Goal: Task Accomplishment & Management: Use online tool/utility

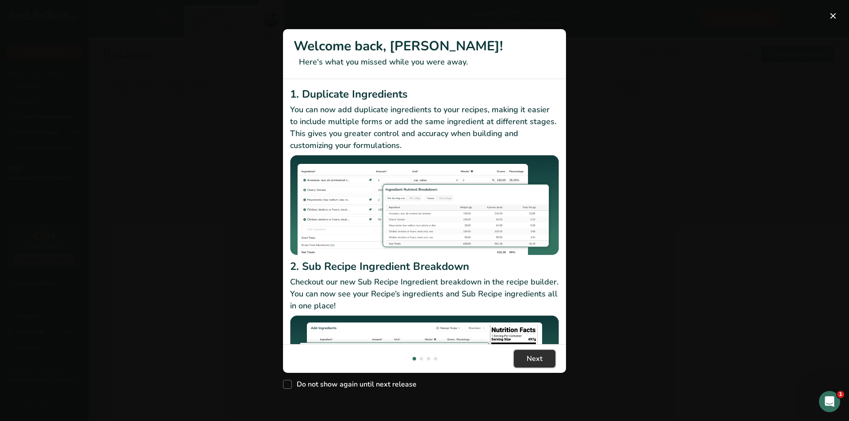
click at [520, 357] on button "Next" at bounding box center [535, 359] width 42 height 18
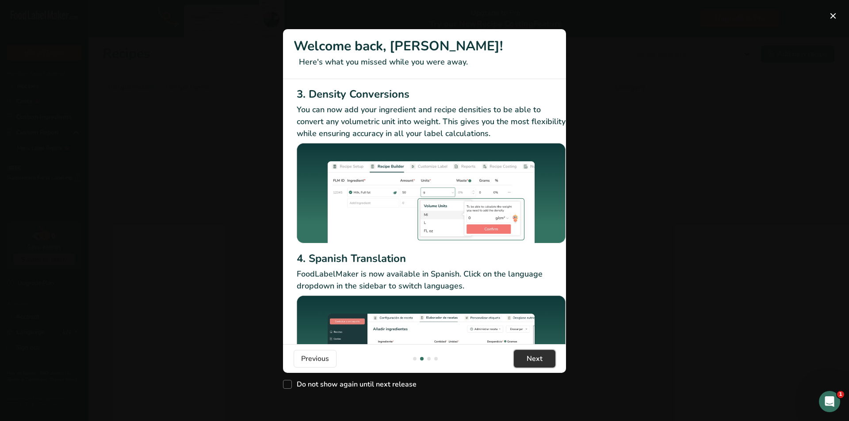
click at [520, 357] on button "Next" at bounding box center [535, 359] width 42 height 18
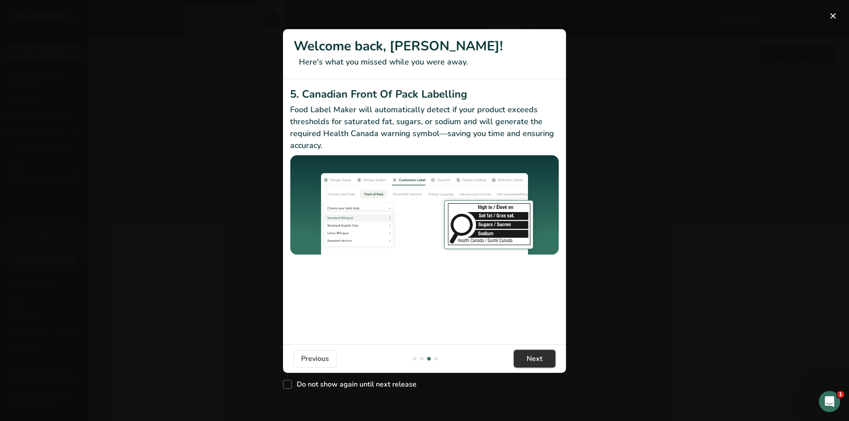
click at [520, 357] on button "Next" at bounding box center [535, 359] width 42 height 18
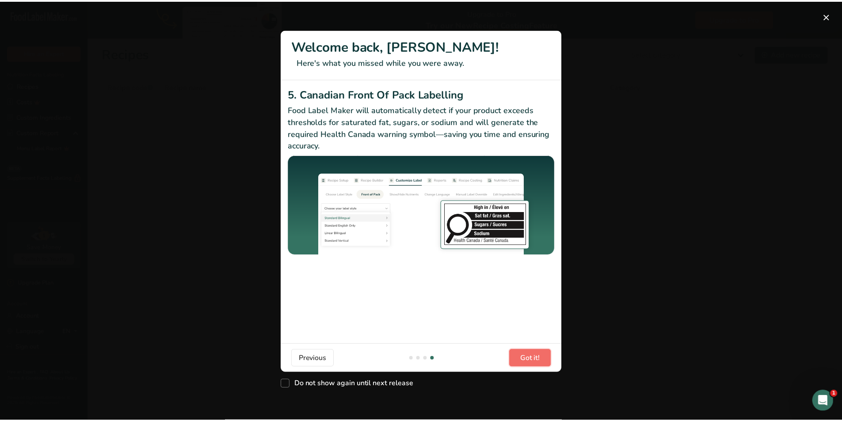
scroll to position [0, 842]
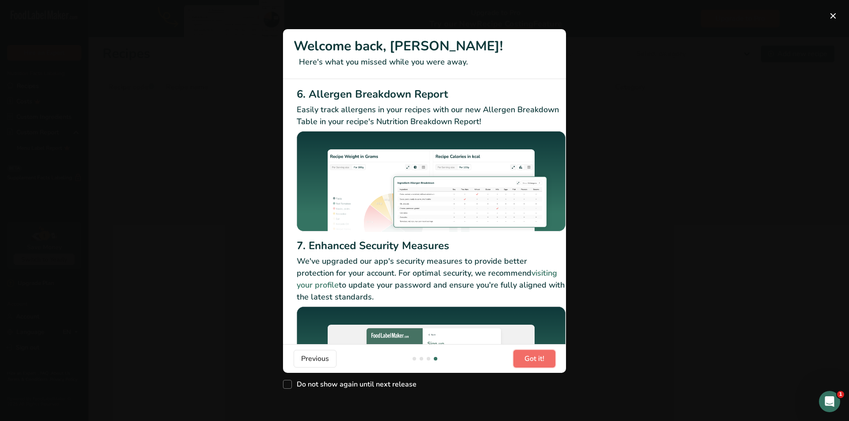
click at [520, 357] on button "Got it!" at bounding box center [534, 359] width 42 height 18
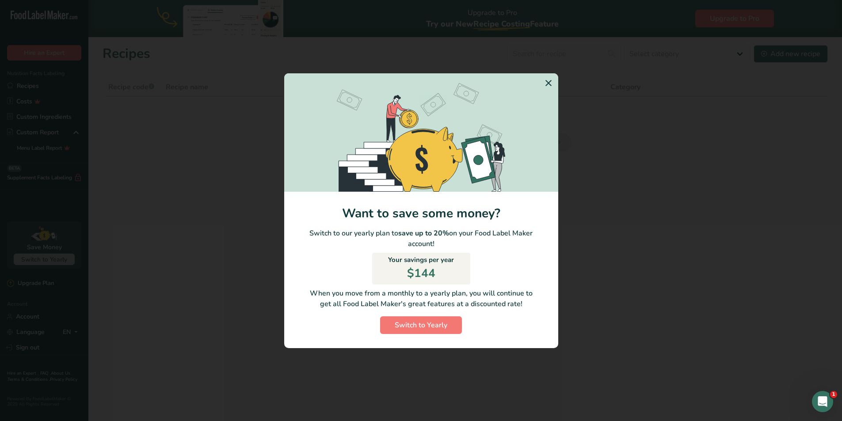
click at [546, 86] on icon "Switch to Yearly Modal" at bounding box center [548, 83] width 11 height 16
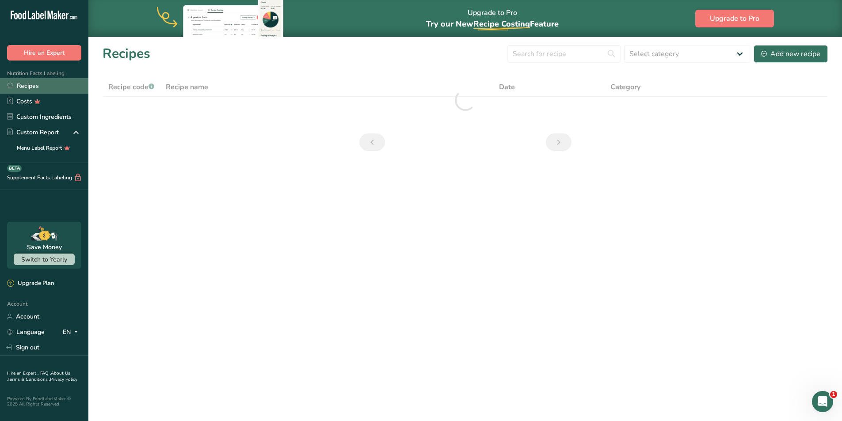
click at [47, 85] on link "Recipes" at bounding box center [44, 85] width 88 height 15
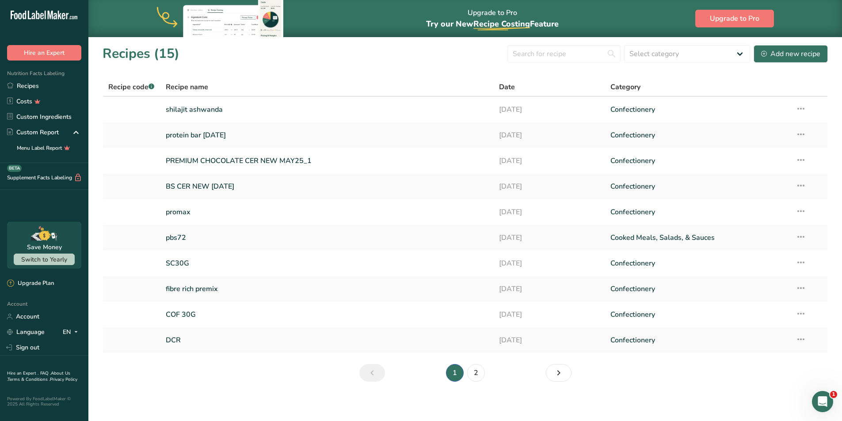
click at [818, 400] on icon "Open Intercom Messenger" at bounding box center [823, 402] width 15 height 15
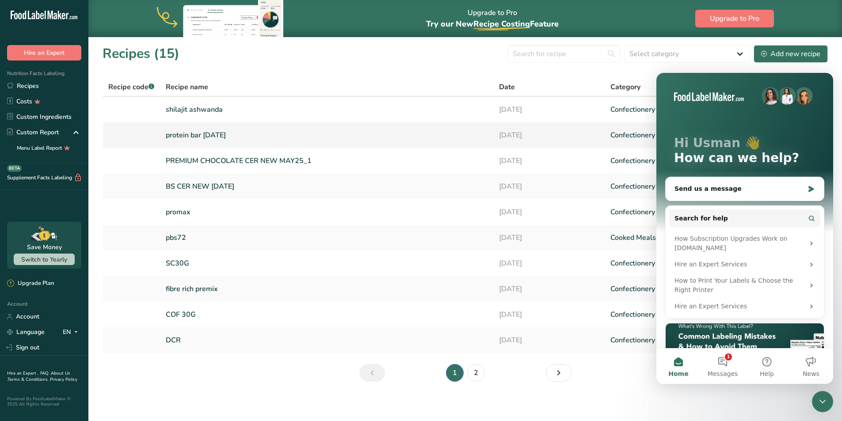
click at [369, 138] on link "protein bar [DATE]" at bounding box center [327, 135] width 323 height 19
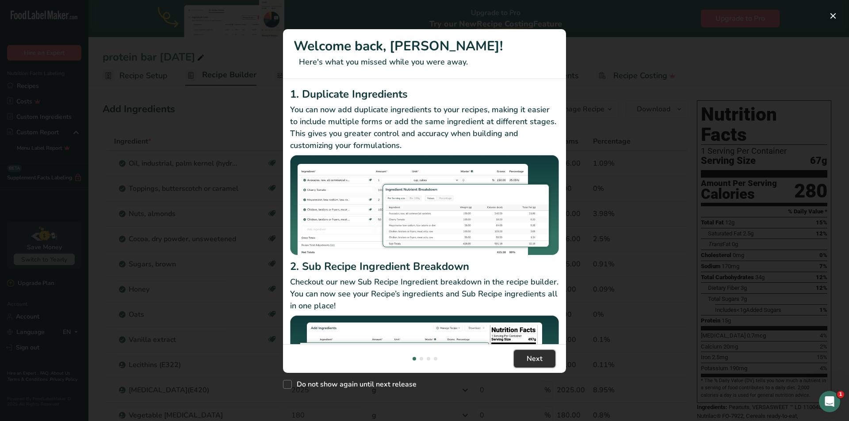
click at [531, 357] on span "Next" at bounding box center [535, 359] width 16 height 11
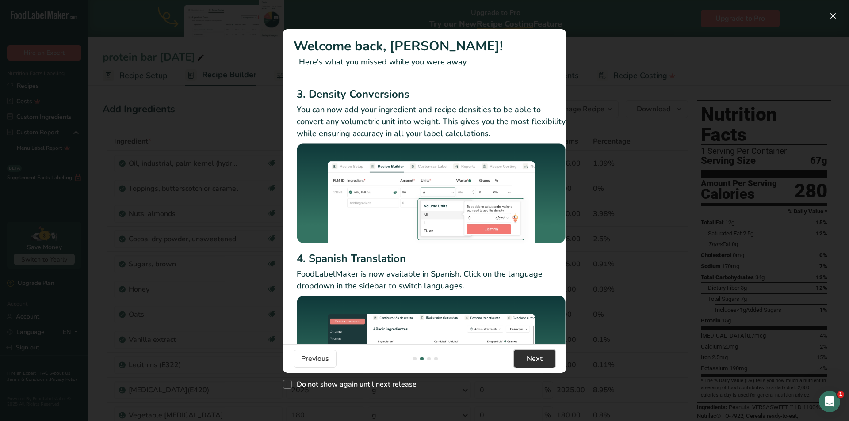
click at [531, 356] on span "Next" at bounding box center [535, 359] width 16 height 11
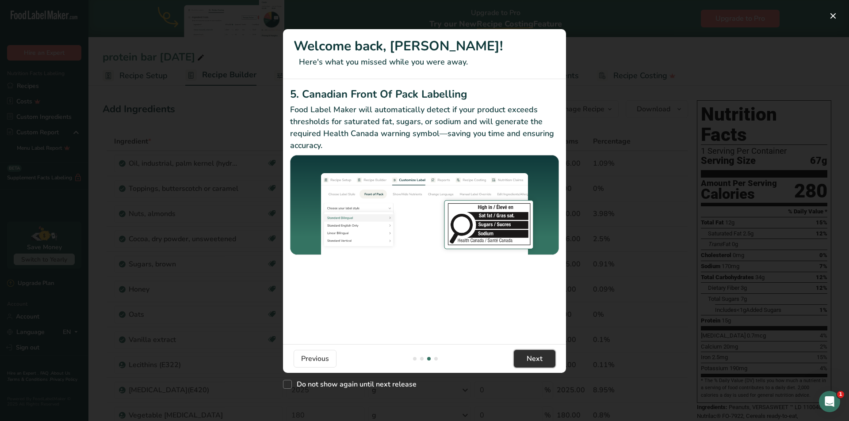
click at [531, 356] on span "Next" at bounding box center [535, 359] width 16 height 11
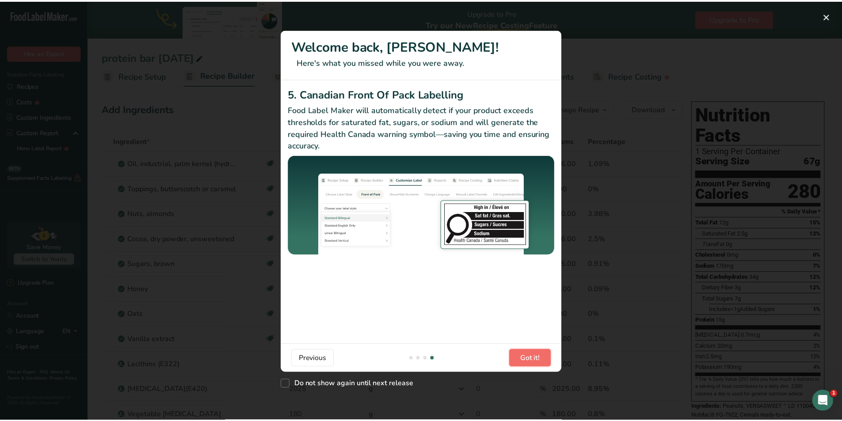
scroll to position [0, 842]
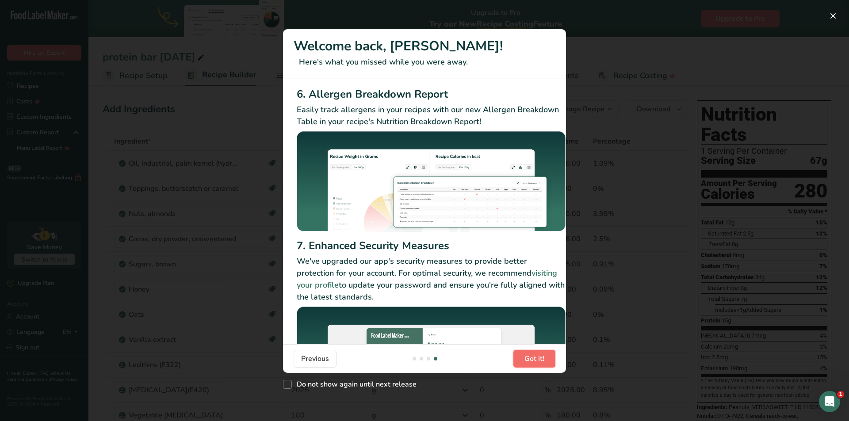
click at [518, 357] on button "Got it!" at bounding box center [534, 359] width 42 height 18
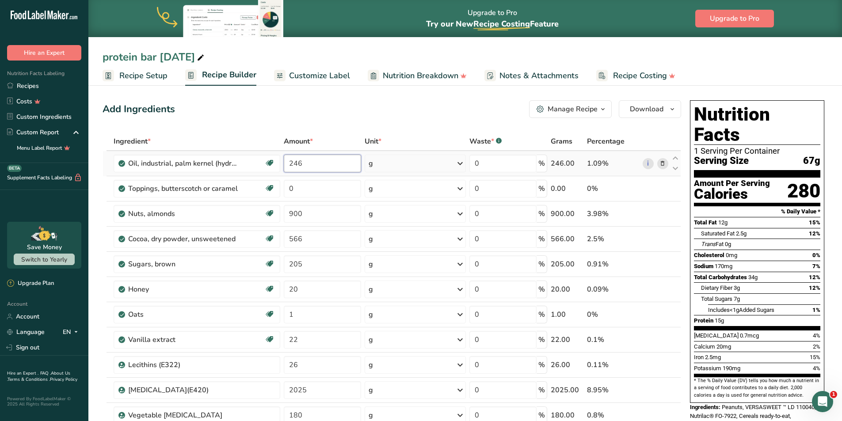
click at [313, 166] on input "246" at bounding box center [322, 164] width 77 height 18
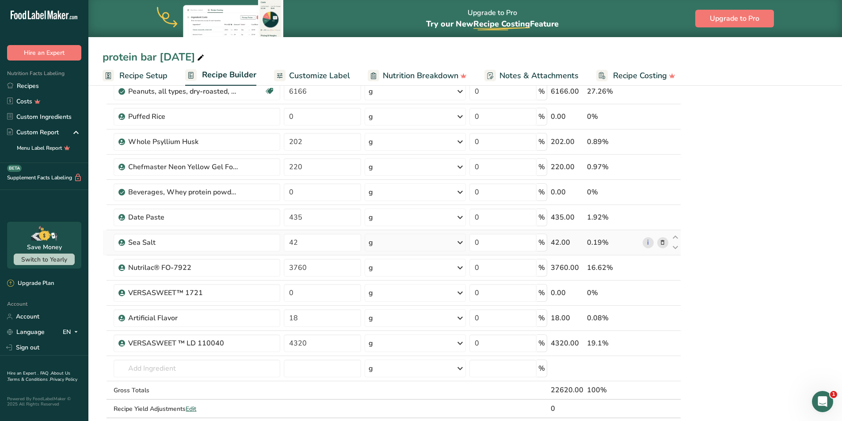
scroll to position [531, 0]
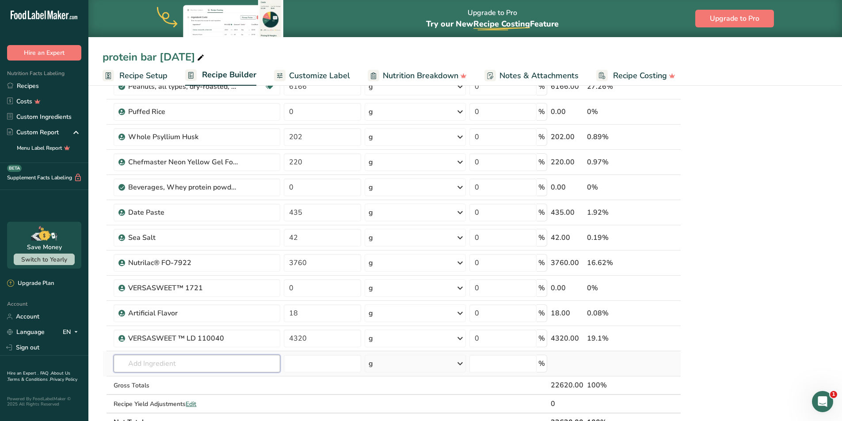
click at [190, 360] on div "Ingredient * Amount * Unit * Waste * .a-a{fill:#347362;}.b-a{fill:#fff;} Grams …" at bounding box center [392, 17] width 579 height 830
click at [296, 335] on input "4320" at bounding box center [322, 339] width 77 height 18
type input "4120"
click at [327, 314] on div "Ingredient * Amount * Unit * Waste * .a-a{fill:#347362;}.b-a{fill:#fff;} Grams …" at bounding box center [392, 17] width 579 height 830
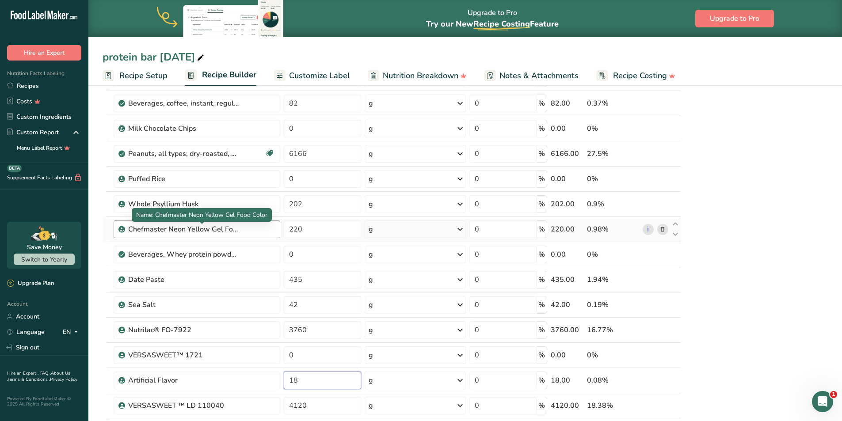
scroll to position [442, 0]
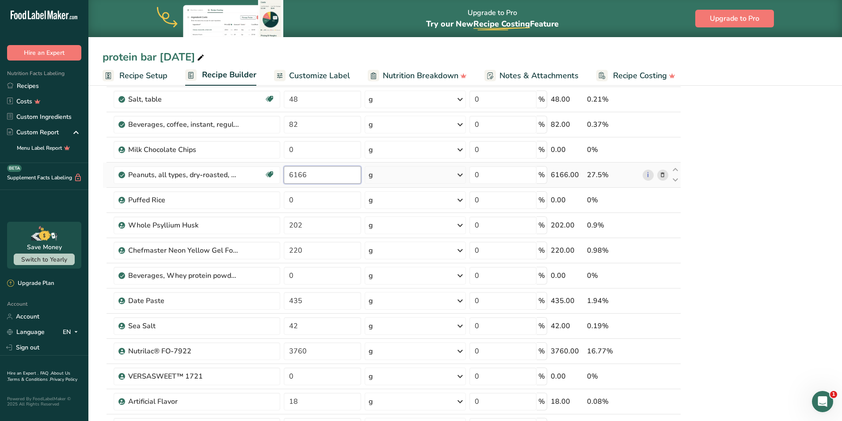
click at [302, 175] on div "Ingredient * Amount * Unit * Waste * .a-a{fill:#347362;}.b-a{fill:#fff;} Grams …" at bounding box center [392, 105] width 579 height 830
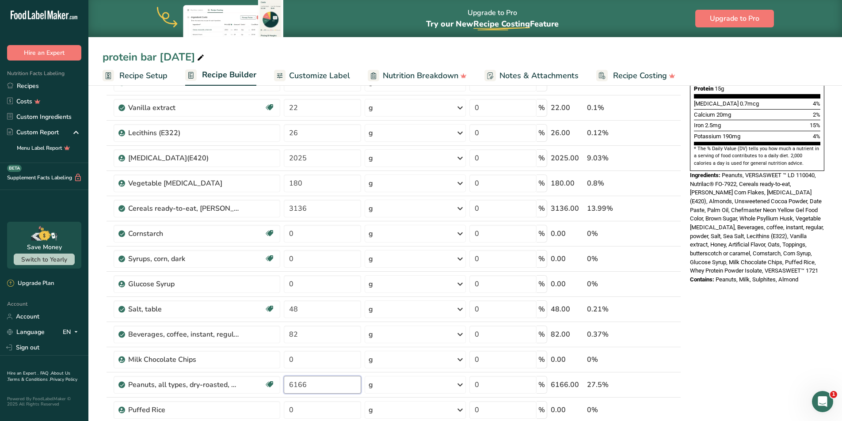
scroll to position [221, 0]
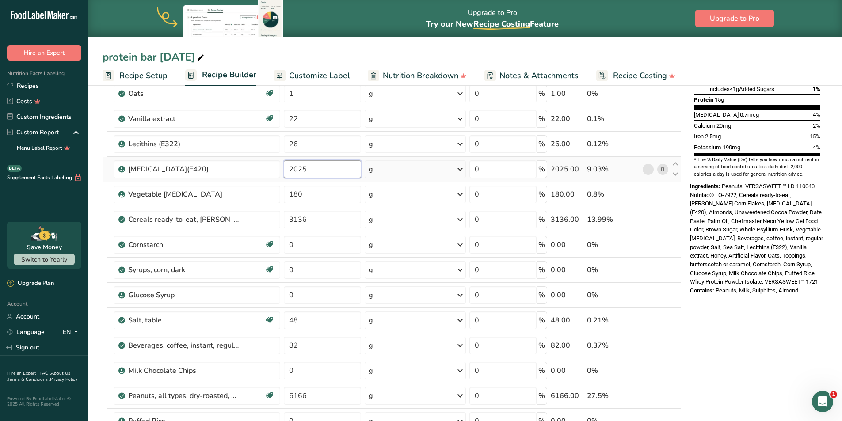
click at [308, 171] on div "Ingredient * Amount * Unit * Waste * .a-a{fill:#347362;}.b-a{fill:#fff;} Grams …" at bounding box center [392, 326] width 579 height 830
type input "2"
type input "1895"
click at [315, 192] on div "Ingredient * Amount * Unit * Waste * .a-a{fill:#347362;}.b-a{fill:#fff;} Grams …" at bounding box center [392, 326] width 579 height 830
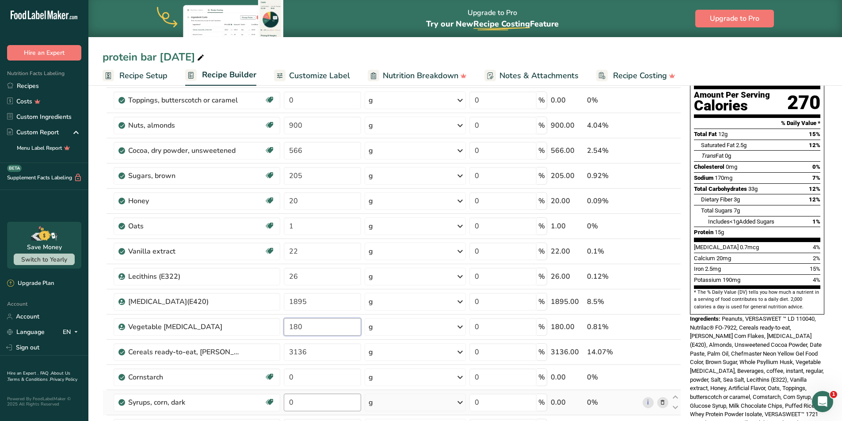
scroll to position [0, 0]
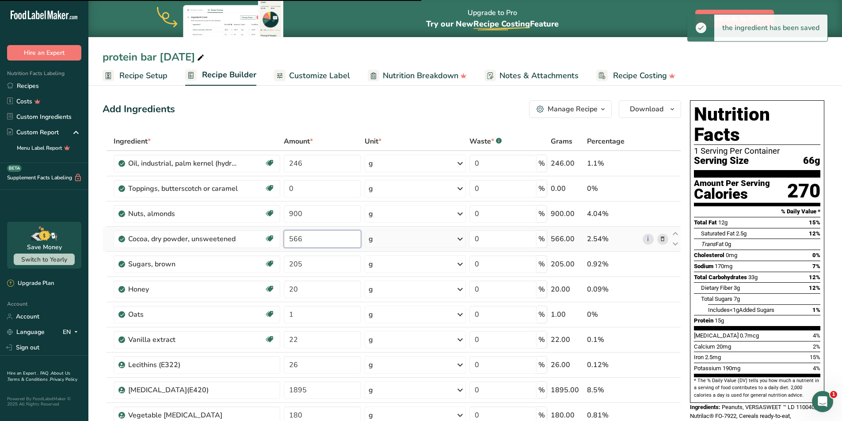
click at [314, 240] on input "566" at bounding box center [322, 239] width 77 height 18
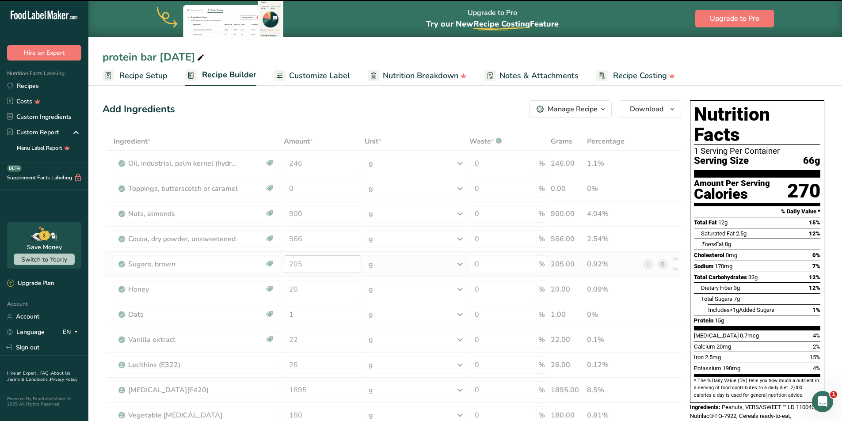
type input "346"
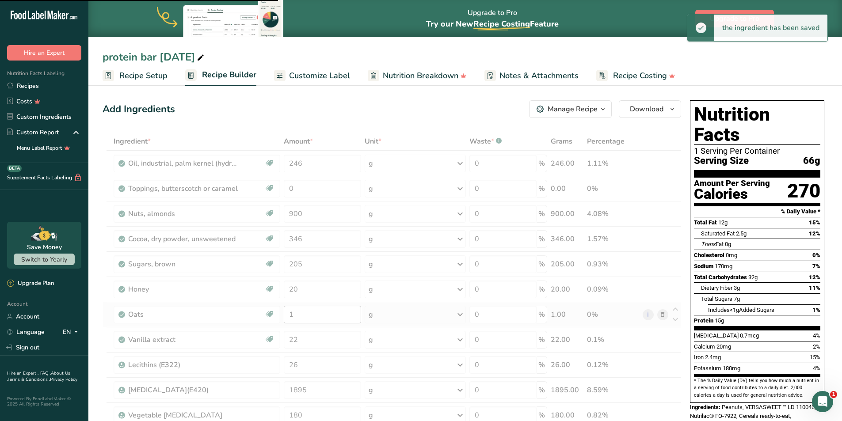
drag, startPoint x: 325, startPoint y: 263, endPoint x: 306, endPoint y: 311, distance: 52.0
click at [304, 315] on input "1" at bounding box center [322, 315] width 77 height 18
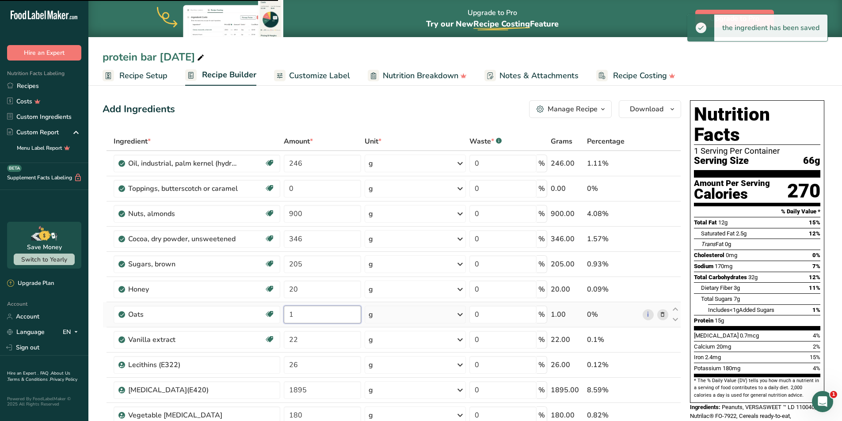
click at [299, 315] on input "1" at bounding box center [322, 315] width 77 height 18
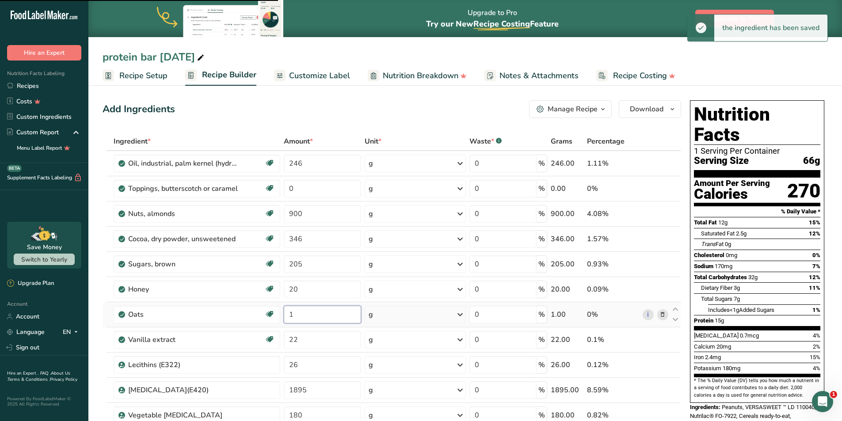
click at [299, 315] on input "1" at bounding box center [322, 315] width 77 height 18
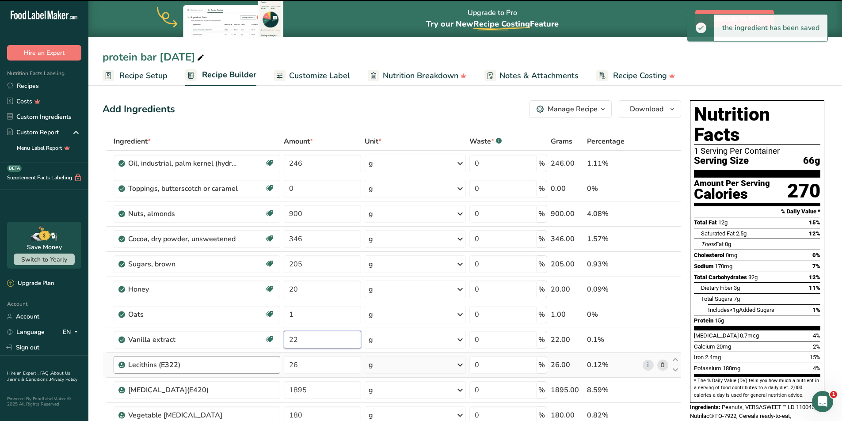
scroll to position [133, 0]
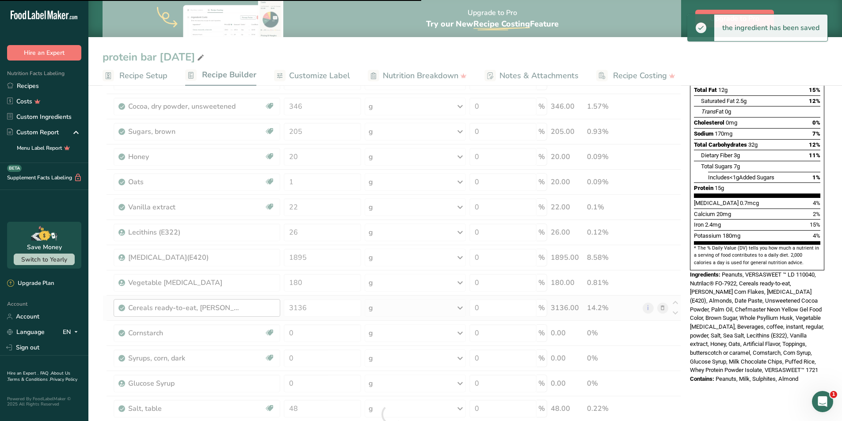
type input "20"
click at [294, 279] on div "Ingredient * Amount * Unit * Waste * .a-a{fill:#347362;}.b-a{fill:#fff;} Grams …" at bounding box center [392, 415] width 579 height 830
click at [294, 279] on div at bounding box center [392, 415] width 579 height 830
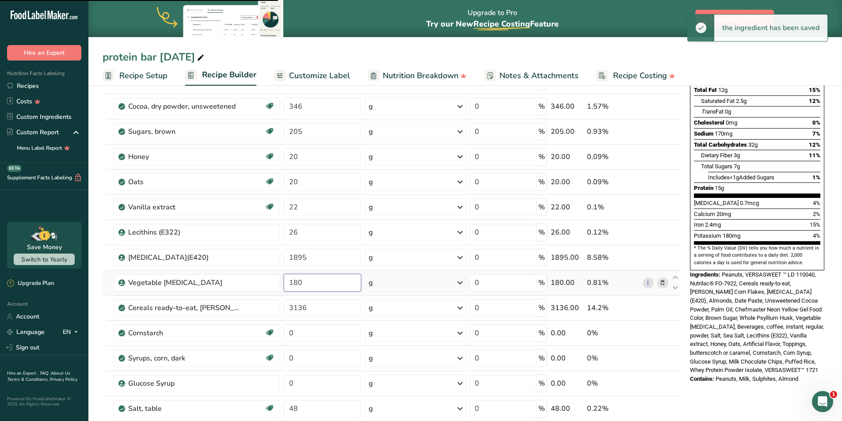
click at [296, 284] on input "180" at bounding box center [322, 283] width 77 height 18
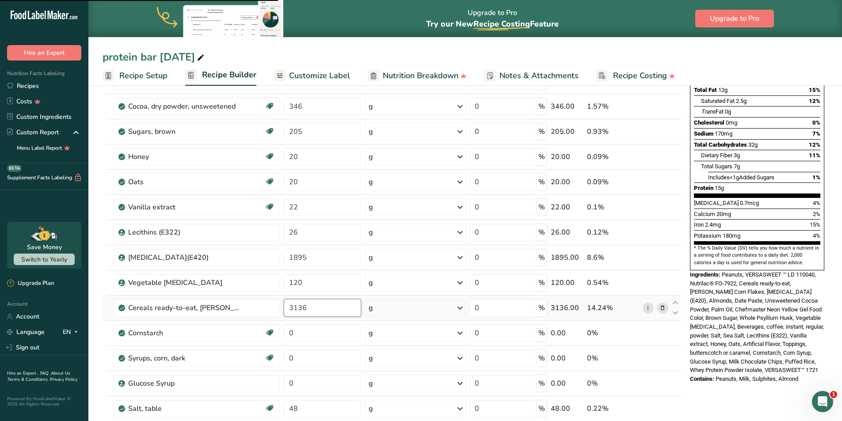
click at [311, 302] on div "Ingredient * Amount * Unit * Waste * .a-a{fill:#347362;}.b-a{fill:#fff;} Grams …" at bounding box center [392, 415] width 579 height 830
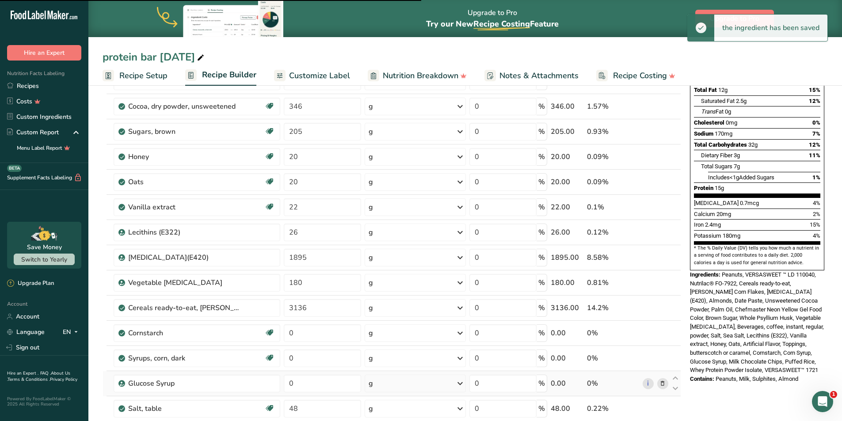
type input "120"
click at [311, 189] on div "Ingredient * Amount * Unit * Waste * .a-a{fill:#347362;}.b-a{fill:#fff;} Grams …" at bounding box center [392, 415] width 579 height 830
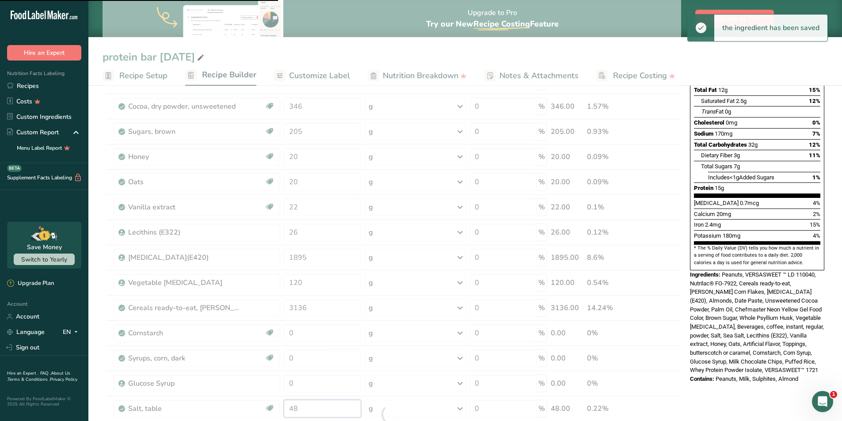
scroll to position [354, 0]
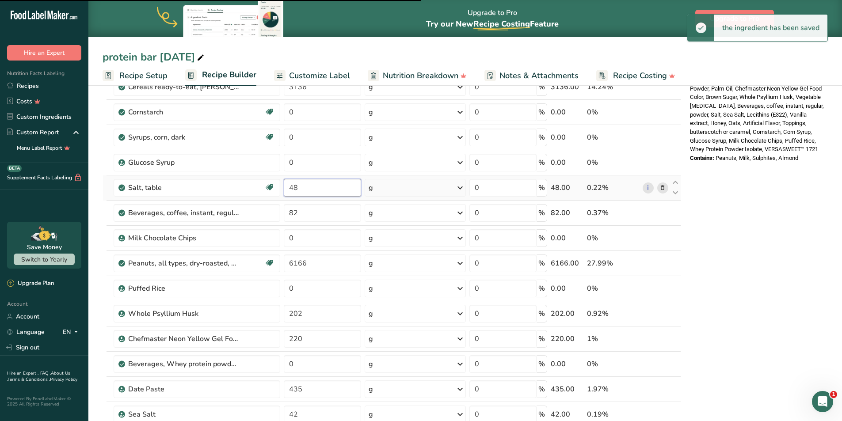
click at [300, 192] on input "48" at bounding box center [322, 188] width 77 height 18
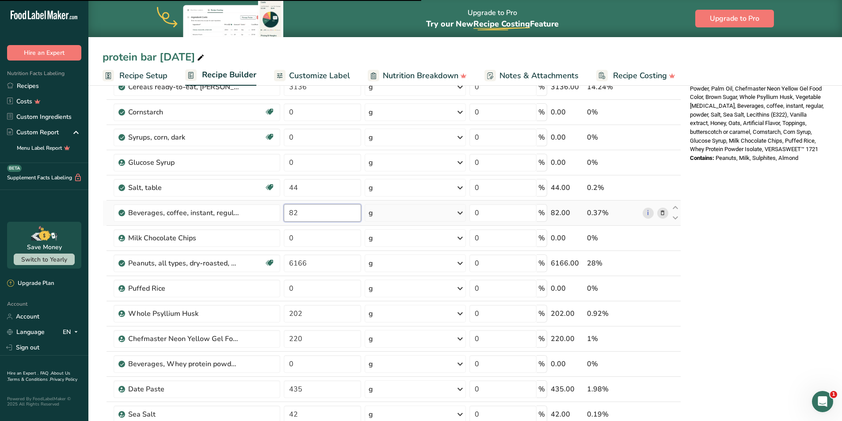
click at [326, 208] on div "Ingredient * Amount * Unit * Waste * .a-a{fill:#347362;}.b-a{fill:#fff;} Grams …" at bounding box center [392, 193] width 579 height 830
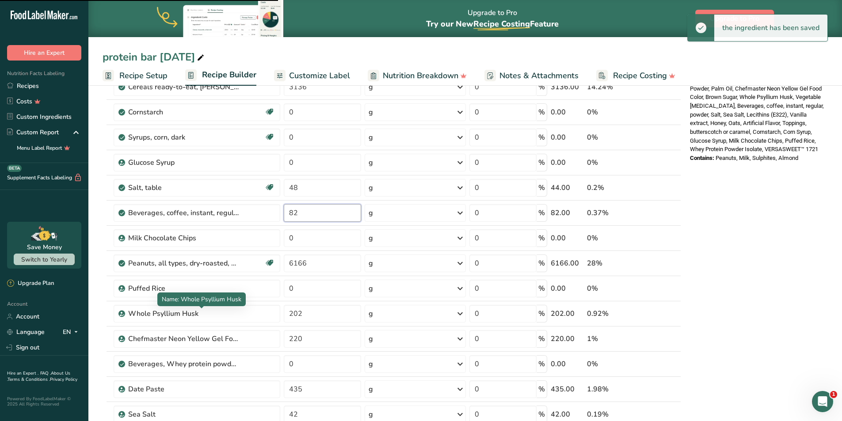
type input "44"
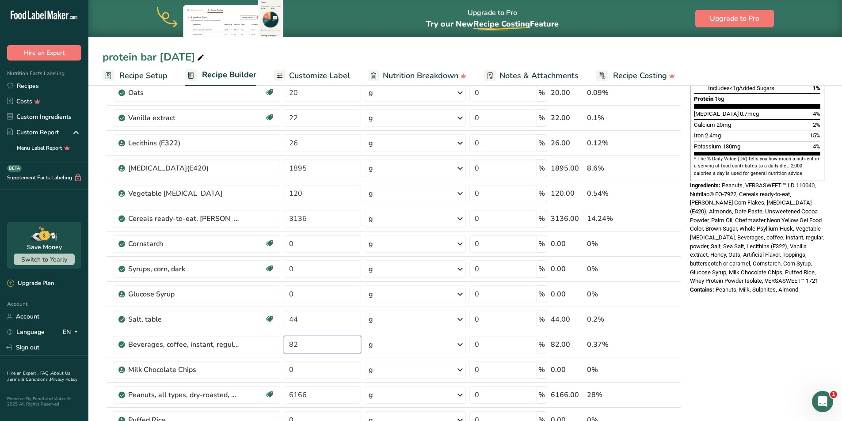
scroll to position [0, 0]
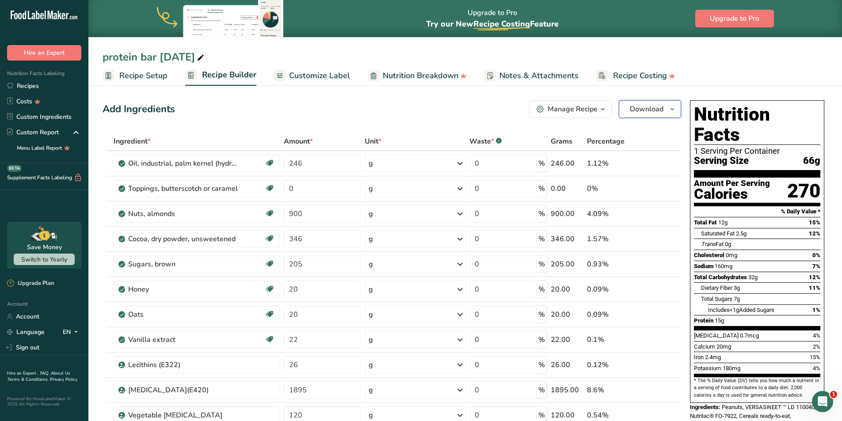
click at [671, 110] on icon "button" at bounding box center [672, 109] width 7 height 11
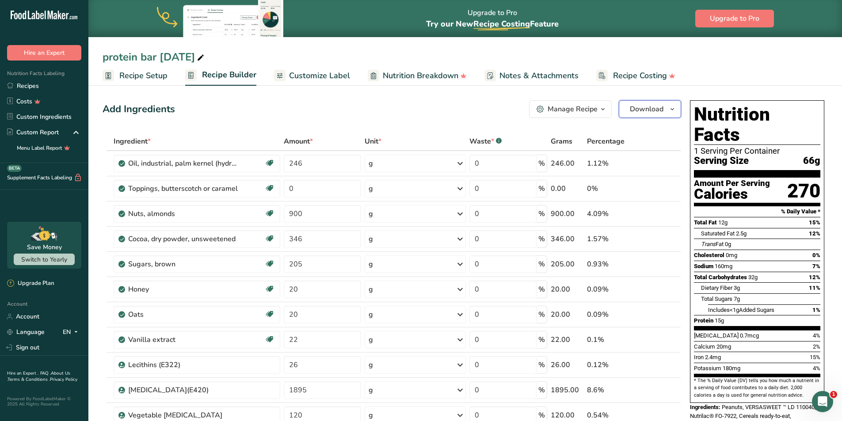
click at [650, 109] on span "Download" at bounding box center [647, 109] width 34 height 11
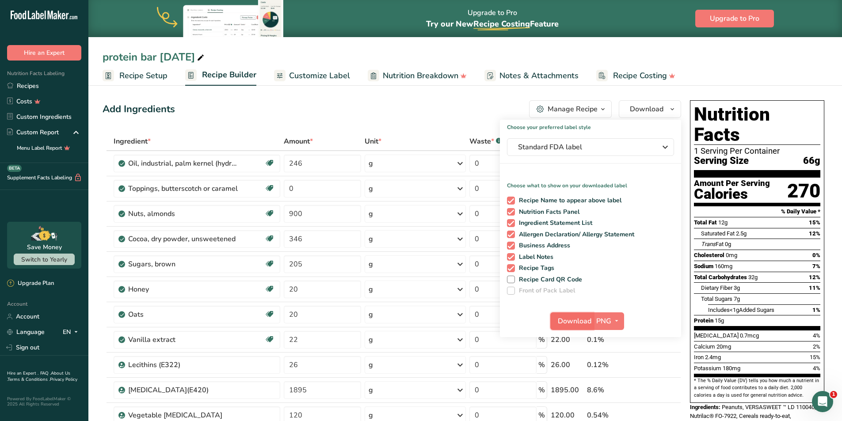
click at [587, 321] on span "Download" at bounding box center [575, 321] width 34 height 11
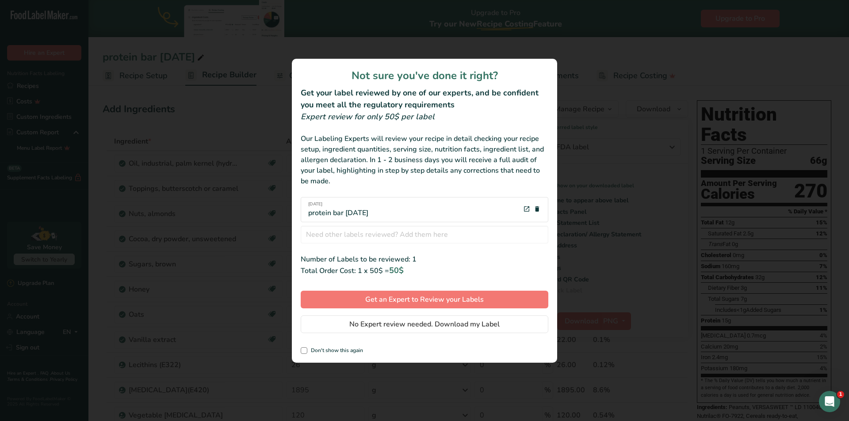
click at [356, 214] on div "[DATE] protein bar [DATE]" at bounding box center [338, 209] width 60 height 17
click at [371, 210] on div "[DATE] protein bar [DATE]" at bounding box center [425, 209] width 248 height 25
click at [440, 328] on span "No Expert review needed. Download my Label" at bounding box center [424, 324] width 150 height 11
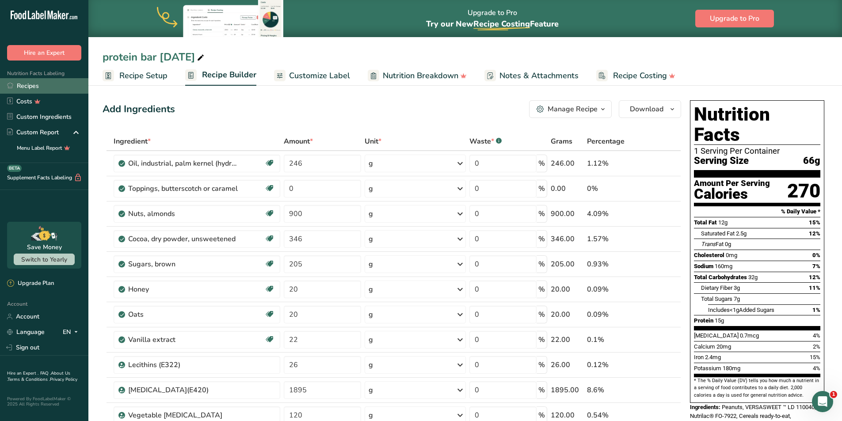
click at [16, 88] on link "Recipes" at bounding box center [44, 85] width 88 height 15
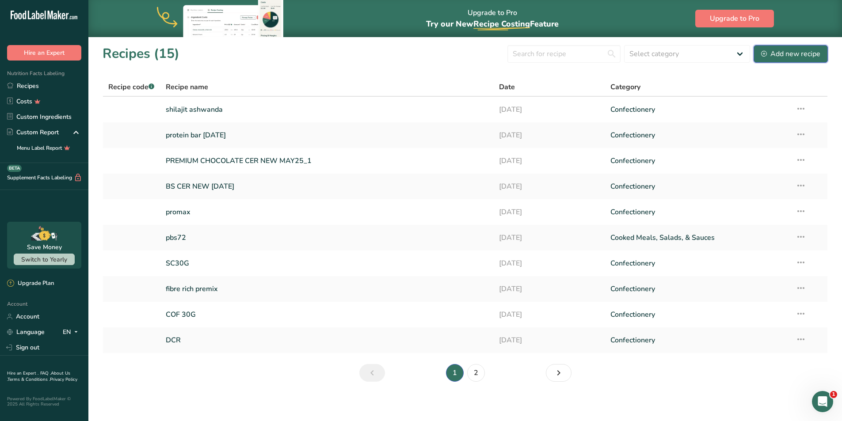
click at [803, 57] on div "Add new recipe" at bounding box center [790, 54] width 59 height 11
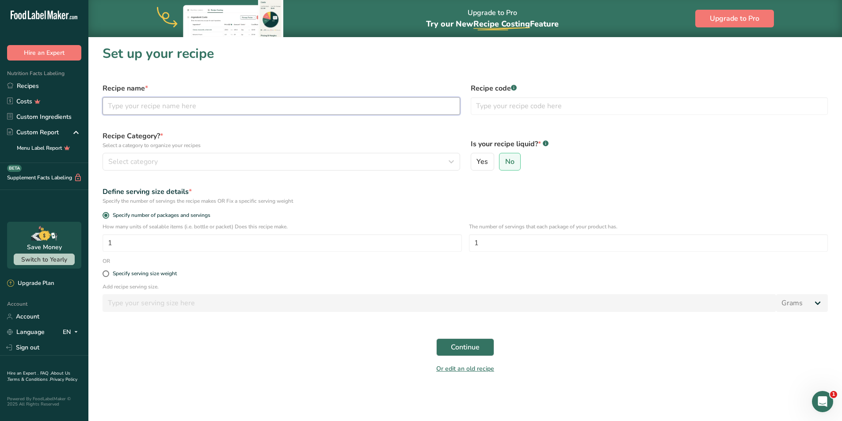
click at [219, 106] on input "text" at bounding box center [282, 106] width 358 height 18
type input "CHCOALTE COATING 10G"
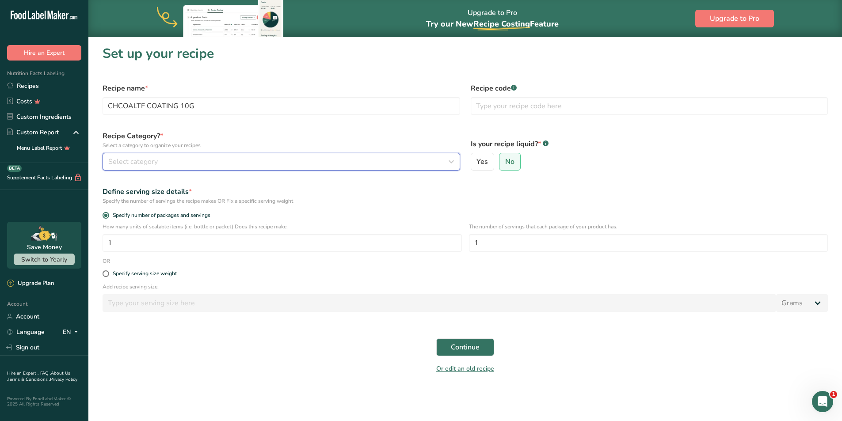
click at [226, 159] on div "Select category" at bounding box center [278, 162] width 341 height 11
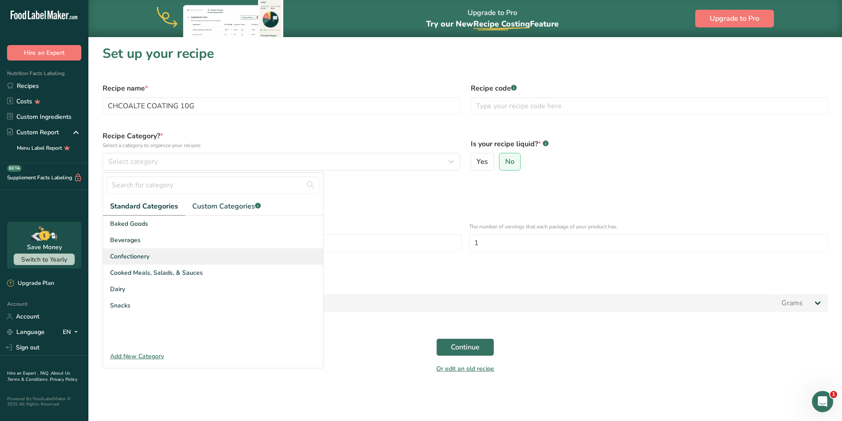
click at [158, 254] on div "Confectionery" at bounding box center [213, 256] width 220 height 16
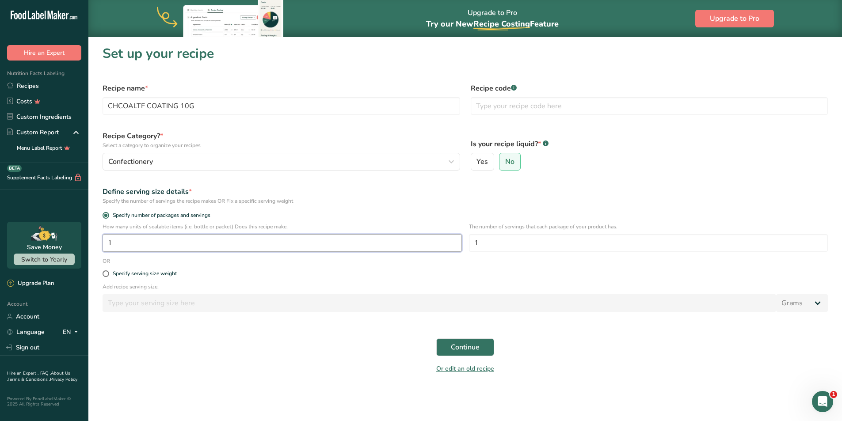
click at [126, 243] on input "1" at bounding box center [282, 243] width 359 height 18
type input "10"
click at [463, 347] on span "Continue" at bounding box center [465, 347] width 29 height 11
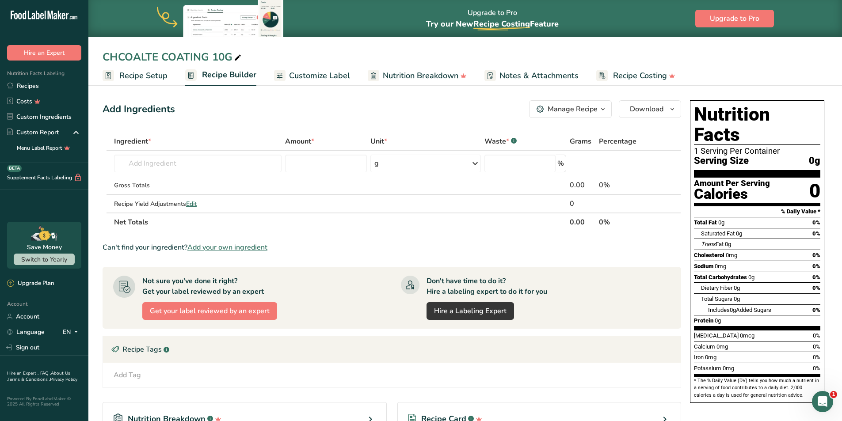
click at [155, 75] on span "Recipe Setup" at bounding box center [143, 76] width 48 height 12
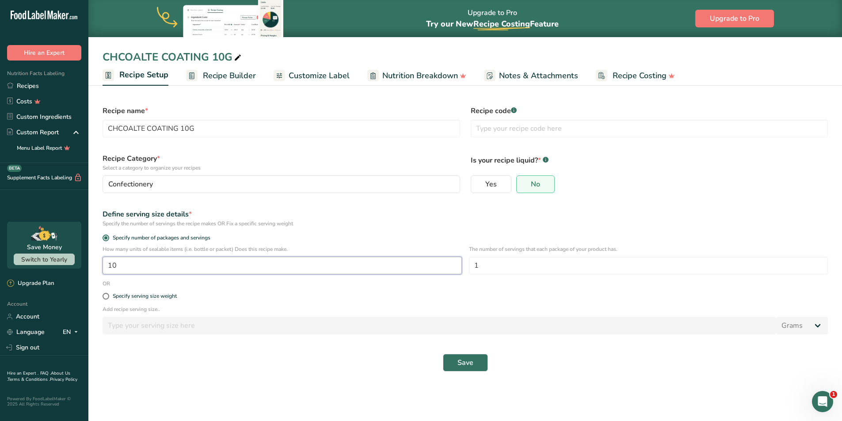
click at [170, 263] on input "10" at bounding box center [282, 266] width 359 height 18
type input "5"
click at [463, 364] on span "Save" at bounding box center [466, 363] width 16 height 11
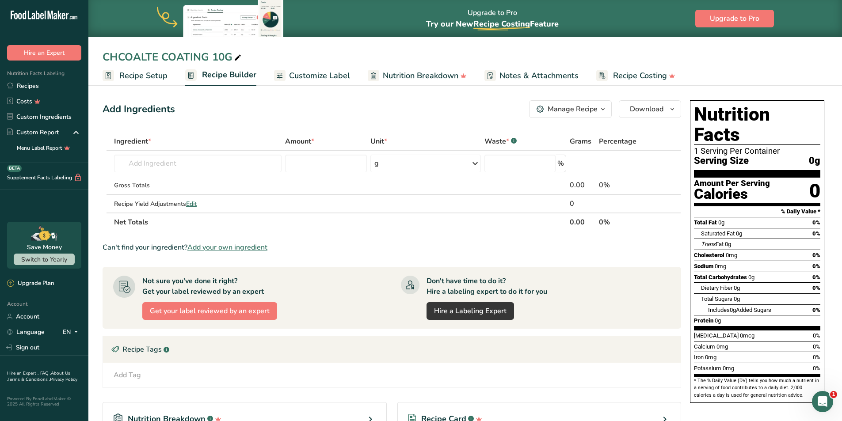
click at [151, 70] on span "Recipe Setup" at bounding box center [143, 76] width 48 height 12
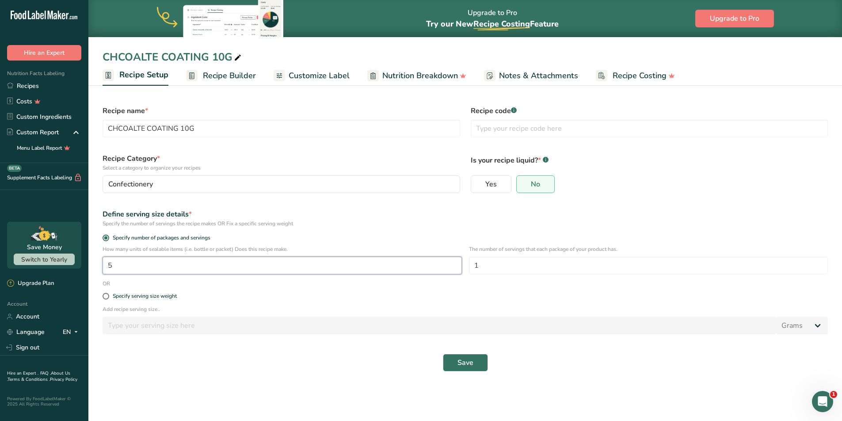
click at [194, 268] on input "5" at bounding box center [282, 266] width 359 height 18
type input "50"
click at [468, 360] on span "Save" at bounding box center [466, 363] width 16 height 11
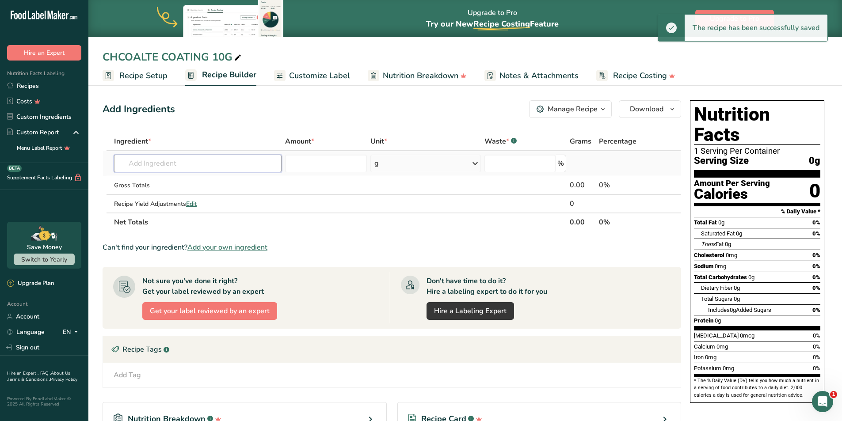
click at [212, 161] on input "text" at bounding box center [198, 164] width 168 height 18
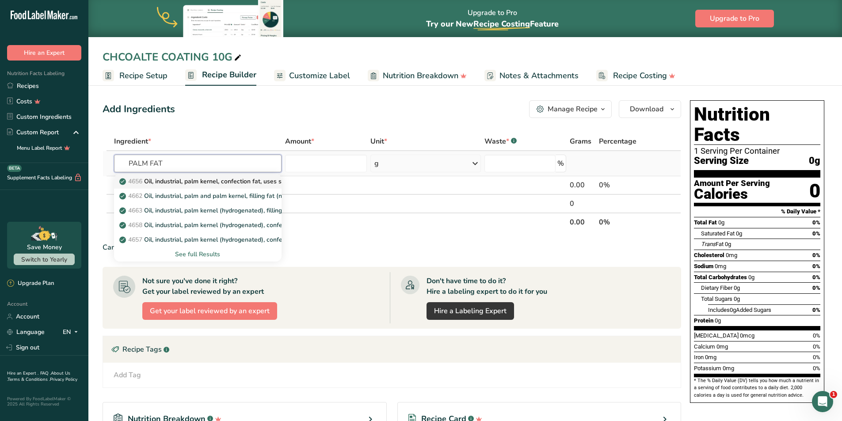
type input "PALM FAT"
click at [207, 183] on p "4656 Oil, industrial, palm kernel, confection fat, uses similar to high quality…" at bounding box center [249, 181] width 256 height 9
type input "Oil, industrial, palm kernel, confection fat, uses similar to high quality coco…"
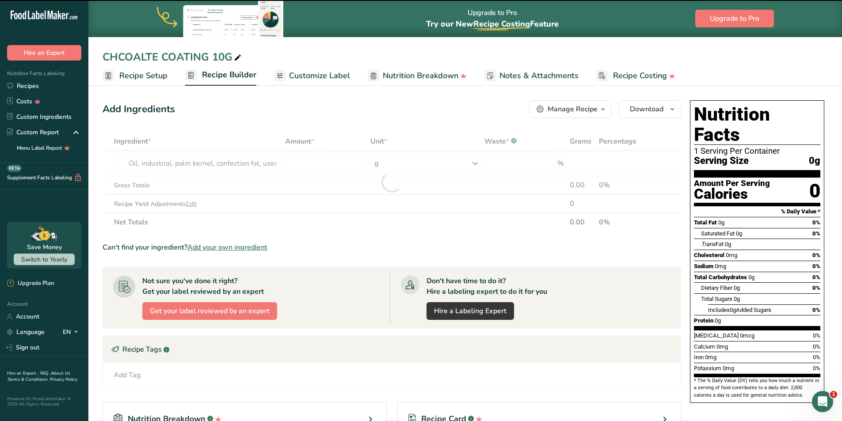
click at [187, 167] on div at bounding box center [392, 181] width 579 height 99
type input "0"
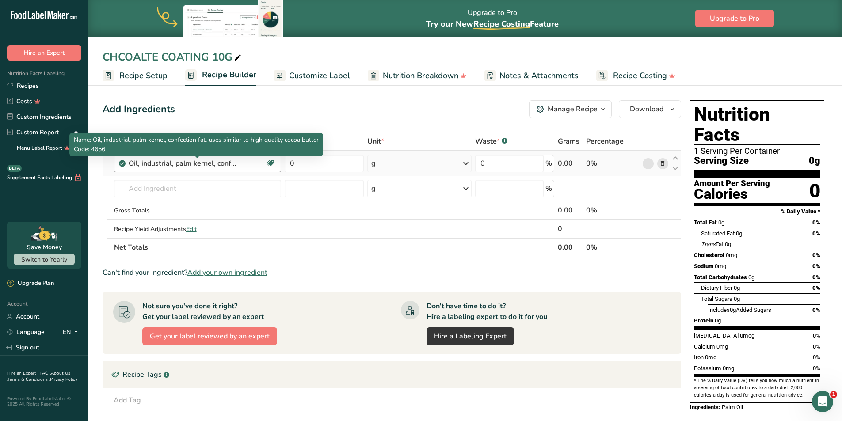
click at [185, 162] on div "Oil, industrial, palm kernel, confection fat, uses similar to high quality coco…" at bounding box center [184, 163] width 111 height 11
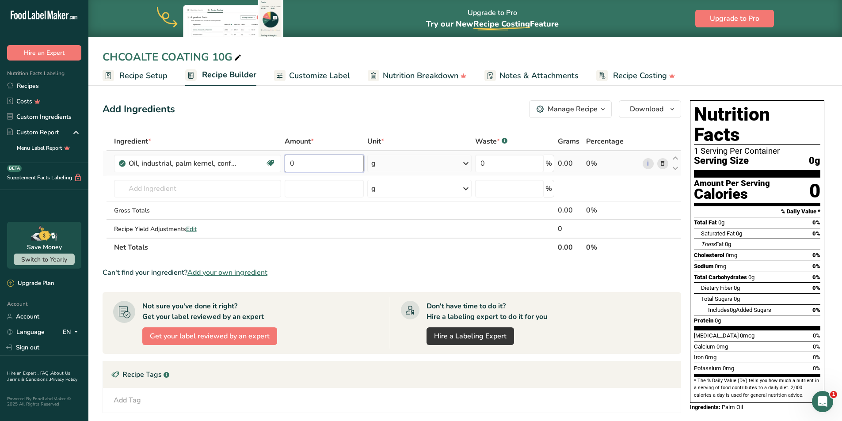
click at [322, 161] on input "0" at bounding box center [324, 164] width 79 height 18
click at [322, 164] on input "0" at bounding box center [324, 164] width 79 height 18
click at [322, 165] on input "0" at bounding box center [324, 164] width 79 height 18
click at [322, 166] on input "0" at bounding box center [324, 164] width 79 height 18
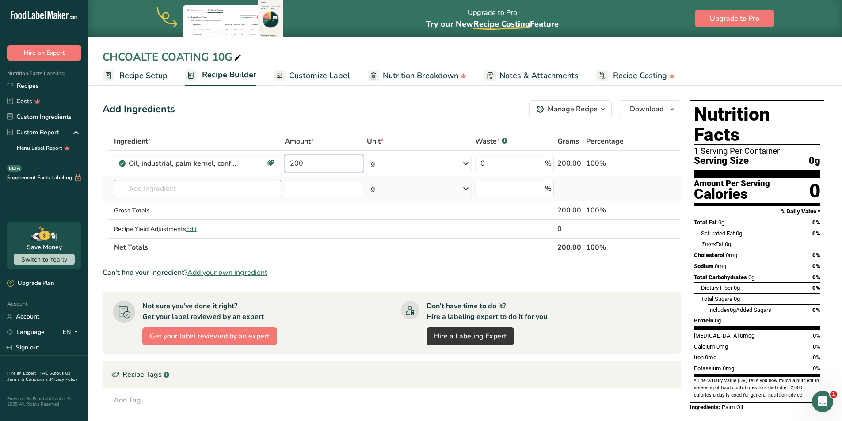
type input "200"
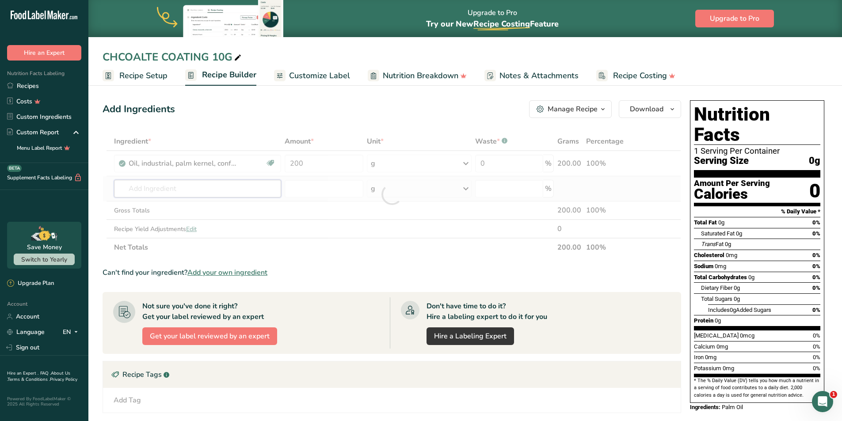
click at [256, 191] on div "Ingredient * Amount * Unit * Waste * .a-a{fill:#347362;}.b-a{fill:#fff;} Grams …" at bounding box center [392, 194] width 579 height 125
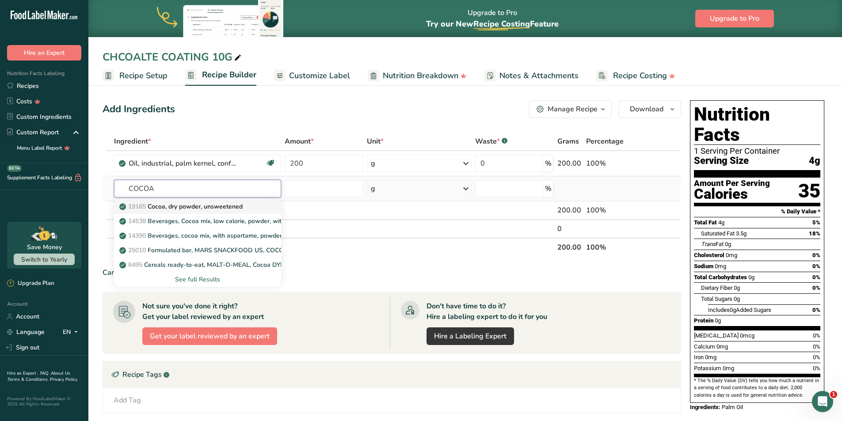
type input "COCOA"
click at [203, 209] on p "19165 Cocoa, dry powder, unsweetened" at bounding box center [182, 206] width 122 height 9
type input "Cocoa, dry powder, unsweetened"
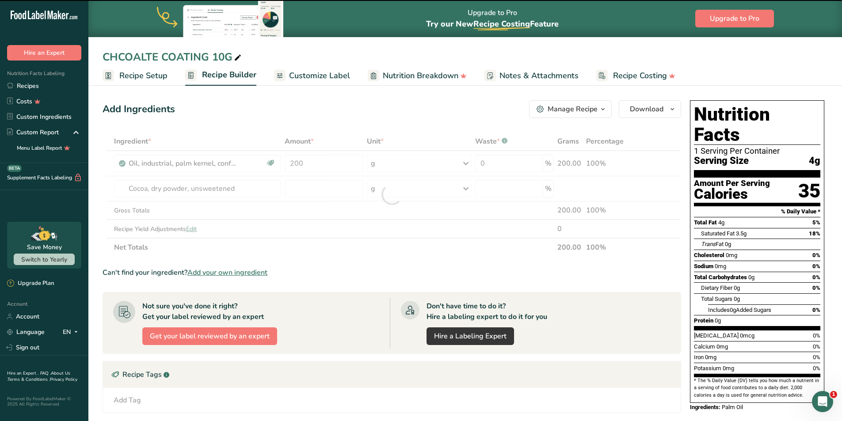
type input "0"
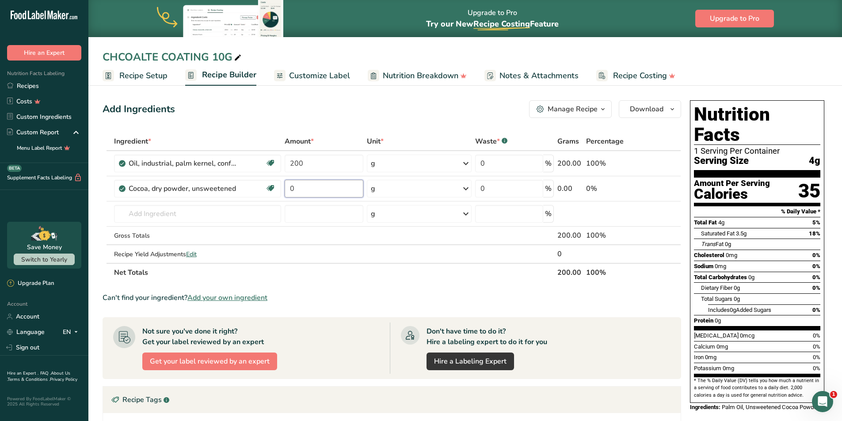
click at [305, 188] on input "0" at bounding box center [324, 189] width 79 height 18
type input "60"
click at [226, 224] on div "Ingredient * Amount * Unit * Waste * .a-a{fill:#347362;}.b-a{fill:#fff;} Grams …" at bounding box center [392, 207] width 579 height 150
click at [218, 211] on input "text" at bounding box center [198, 214] width 168 height 18
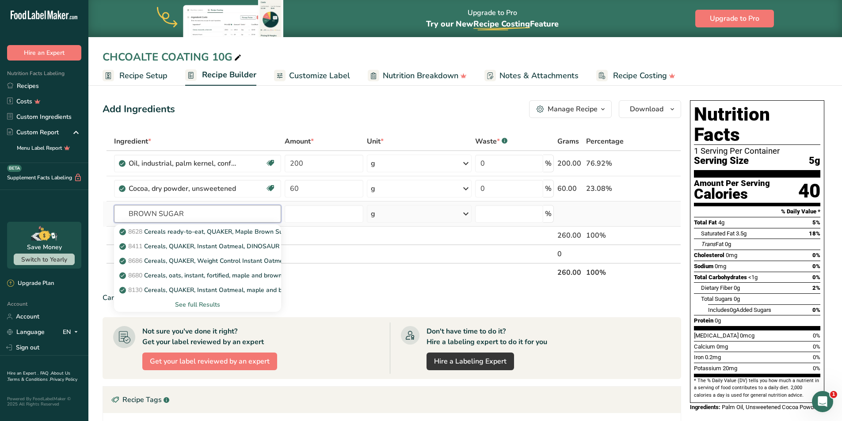
type input "BROWN SUGAR"
click at [201, 307] on div "See full Results" at bounding box center [197, 304] width 153 height 9
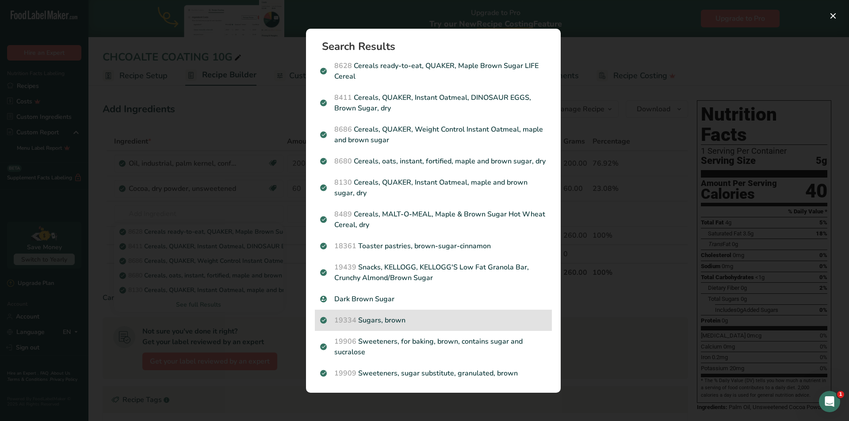
click at [431, 323] on p "19334 Sugars, brown" at bounding box center [433, 320] width 226 height 11
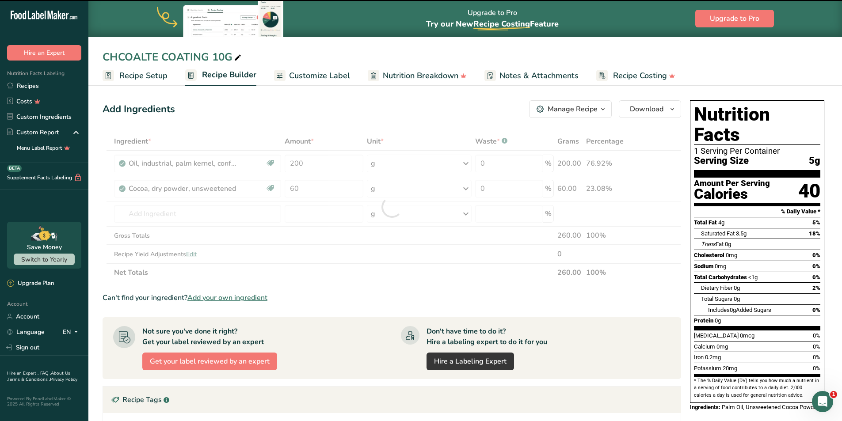
type input "0"
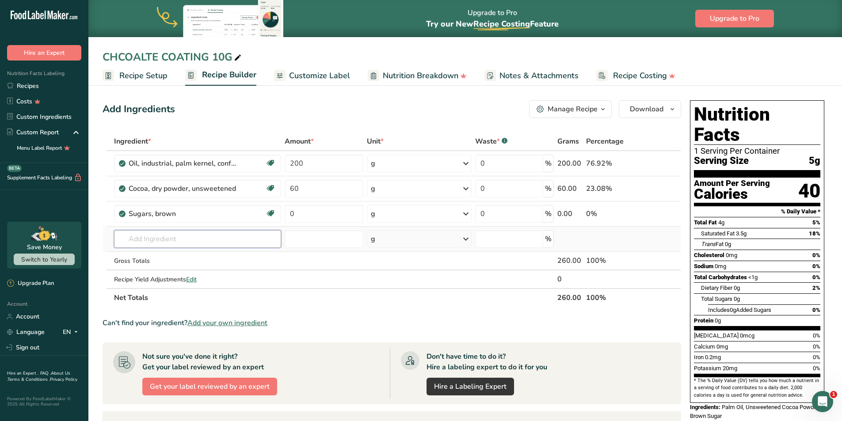
click at [194, 242] on input "text" at bounding box center [198, 239] width 168 height 18
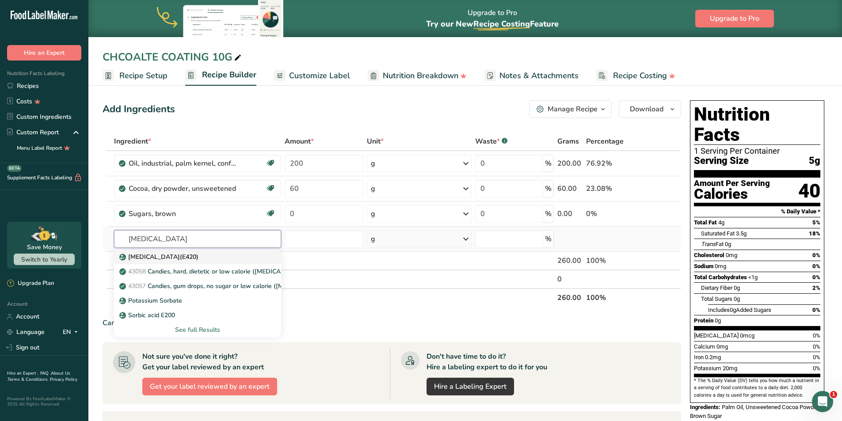
type input "[MEDICAL_DATA]"
click at [181, 260] on div "[MEDICAL_DATA](E420)" at bounding box center [190, 256] width 139 height 9
type input "[MEDICAL_DATA](E420)"
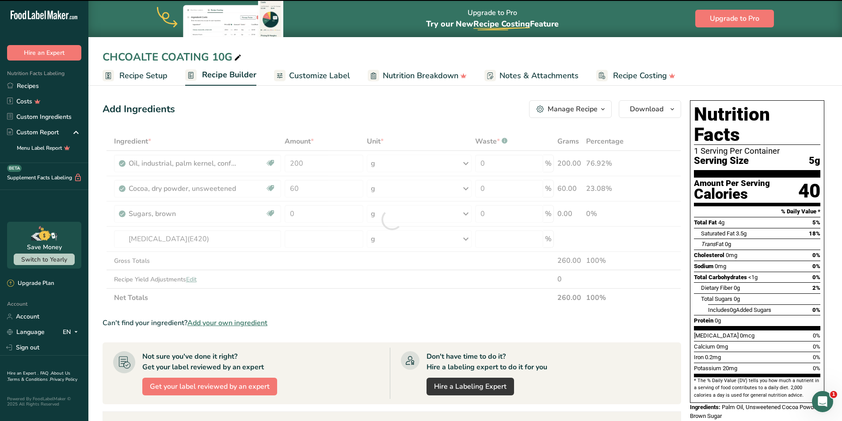
type input "0"
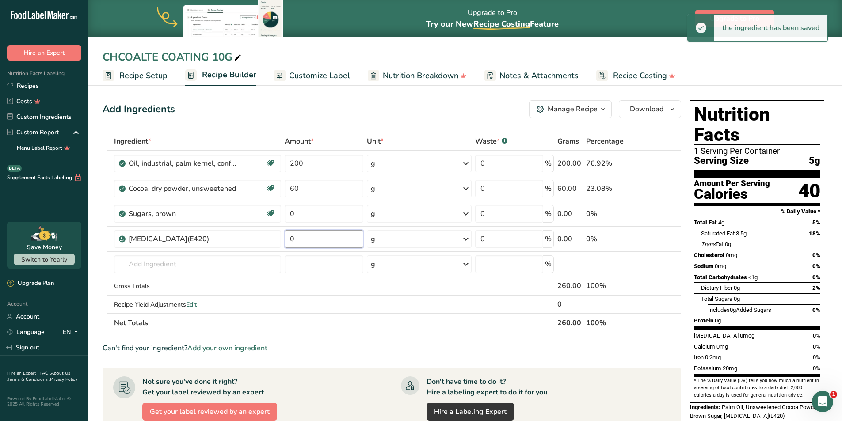
click at [315, 245] on input "0" at bounding box center [324, 239] width 79 height 18
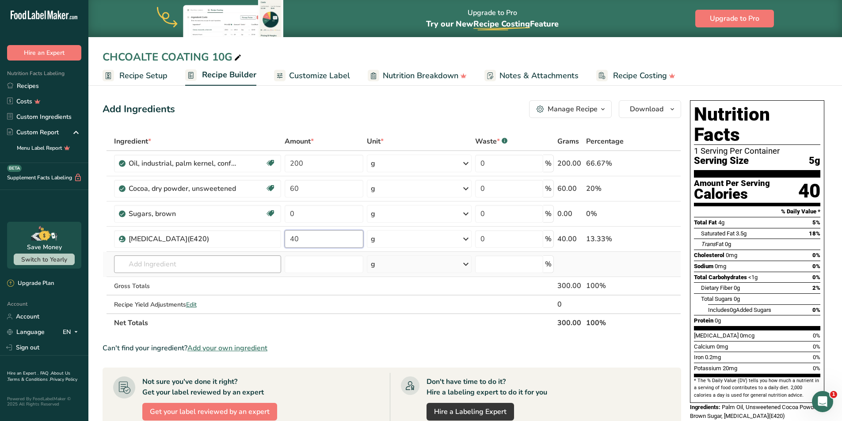
type input "40"
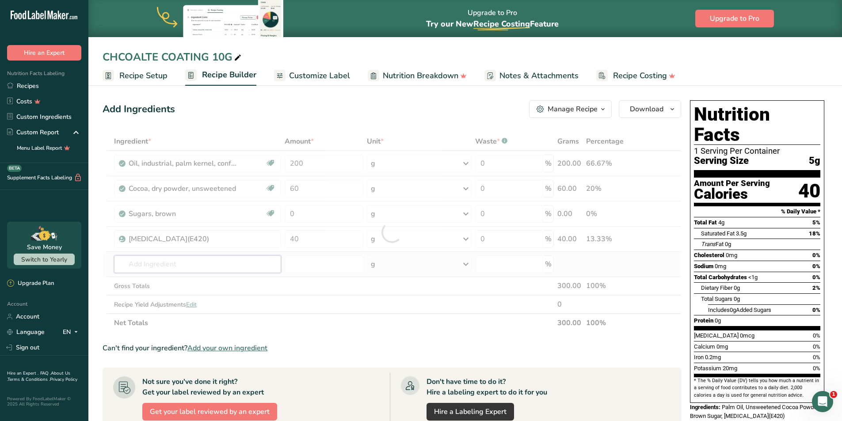
click at [236, 271] on div "Ingredient * Amount * Unit * Waste * .a-a{fill:#347362;}.b-a{fill:#fff;} Grams …" at bounding box center [392, 232] width 579 height 200
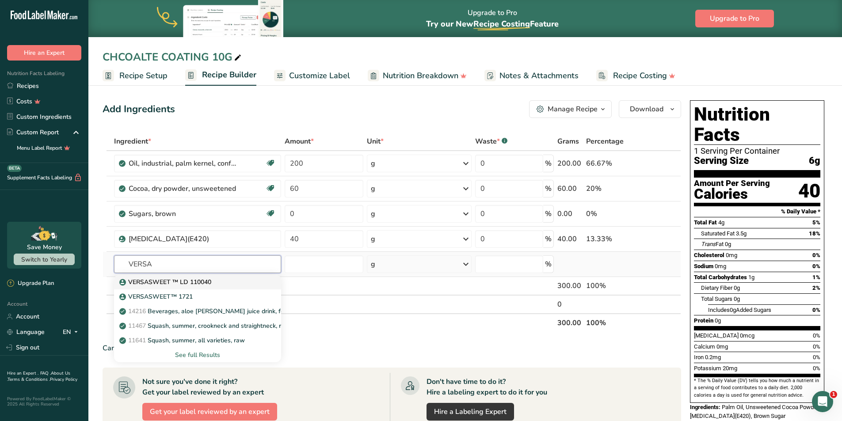
type input "VERSA"
click at [200, 283] on p "VERSASWEET ™ LD 110040" at bounding box center [166, 282] width 90 height 9
type input "VERSASWEET ™ LD 110040"
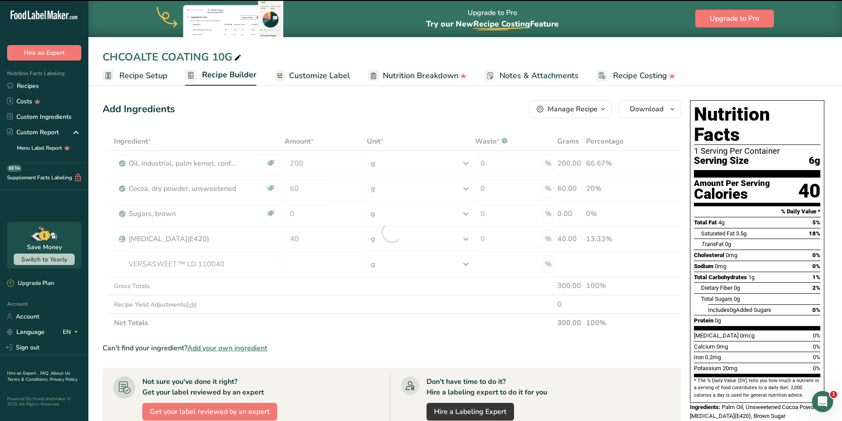
type input "0"
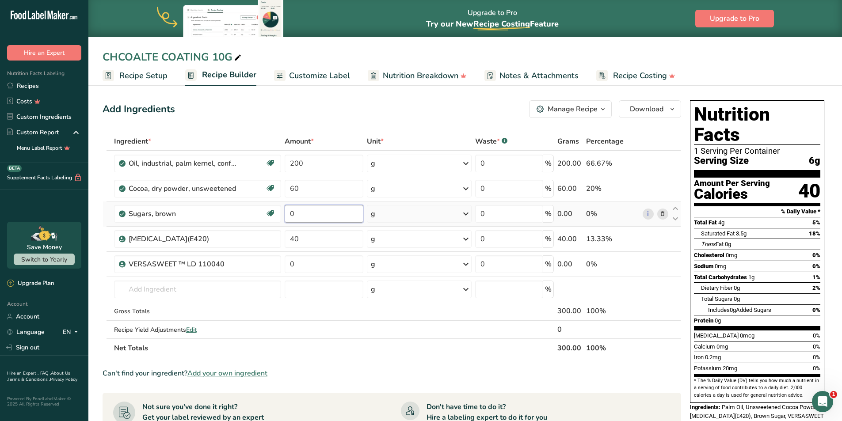
click at [306, 217] on input "0" at bounding box center [324, 214] width 79 height 18
click at [314, 265] on div "Ingredient * Amount * Unit * Waste * .a-a{fill:#347362;}.b-a{fill:#fff;} Grams …" at bounding box center [392, 245] width 579 height 226
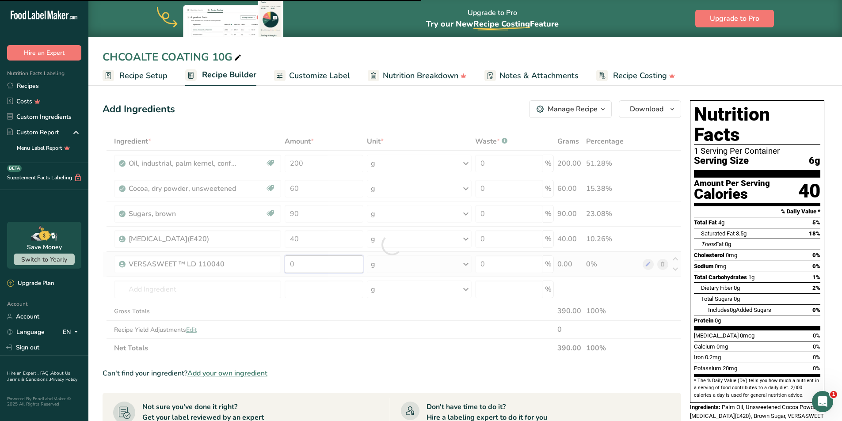
type input "0"
click at [306, 210] on div "Ingredient * Amount * Unit * Waste * .a-a{fill:#347362;}.b-a{fill:#fff;} Grams …" at bounding box center [392, 245] width 579 height 226
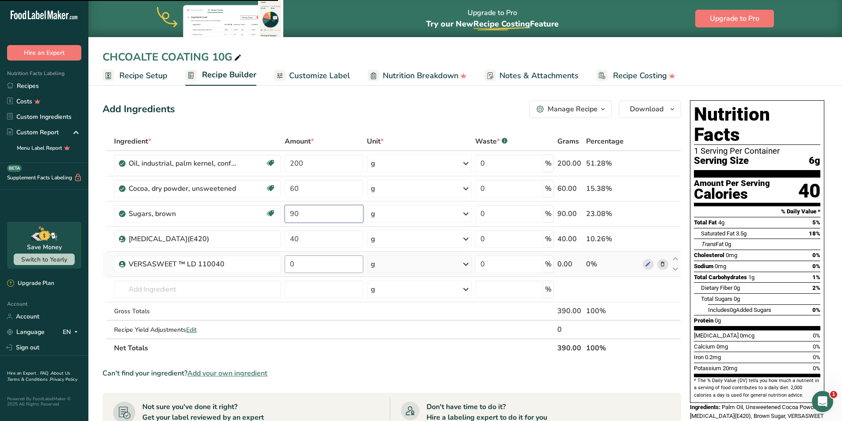
type input "90"
click at [292, 262] on div "Ingredient * Amount * Unit * Waste * .a-a{fill:#347362;}.b-a{fill:#fff;} Grams …" at bounding box center [392, 245] width 579 height 226
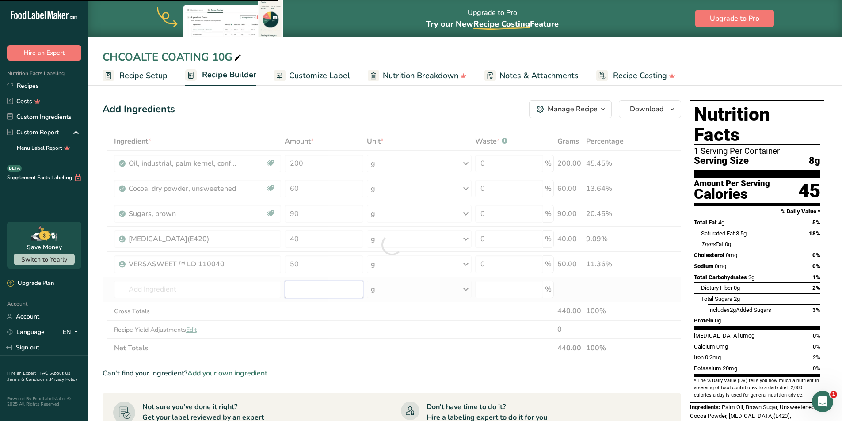
click at [346, 287] on div "Ingredient * Amount * Unit * Waste * .a-a{fill:#347362;}.b-a{fill:#fff;} Grams …" at bounding box center [392, 245] width 579 height 226
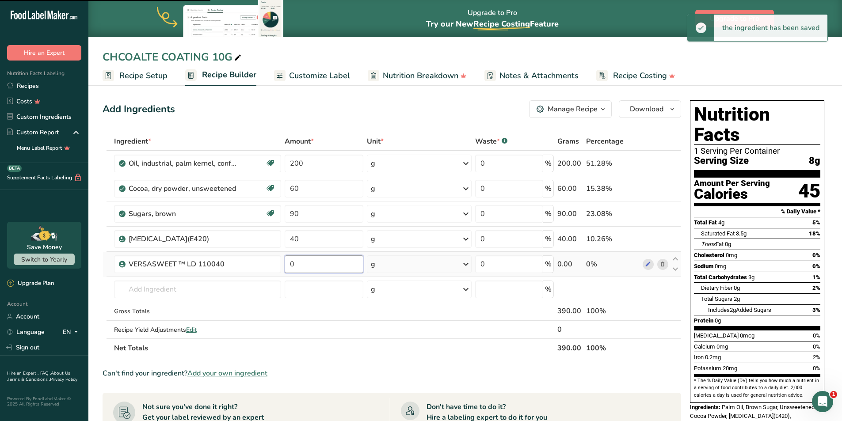
click at [327, 264] on input "0" at bounding box center [324, 265] width 79 height 18
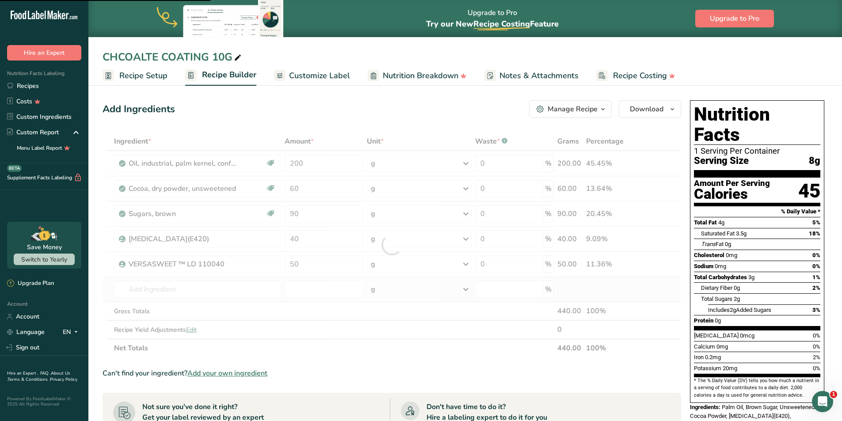
click at [315, 299] on div "Ingredient * Amount * Unit * Waste * .a-a{fill:#347362;}.b-a{fill:#fff;} Grams …" at bounding box center [392, 245] width 579 height 226
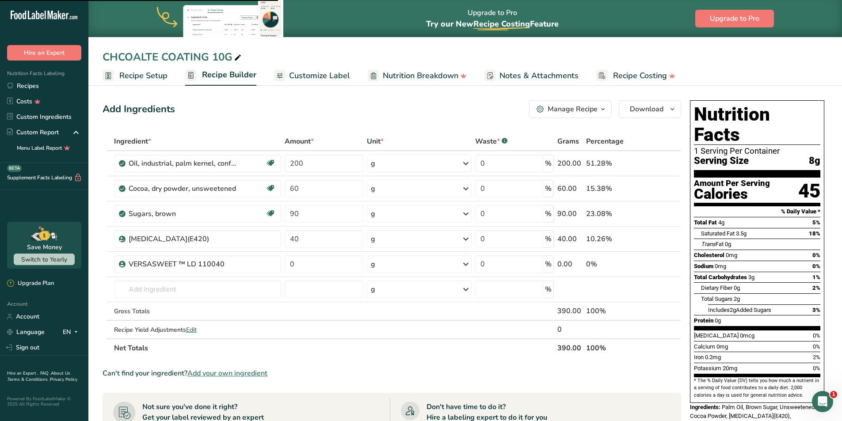
type input "50"
click at [246, 285] on input "text" at bounding box center [198, 290] width 168 height 18
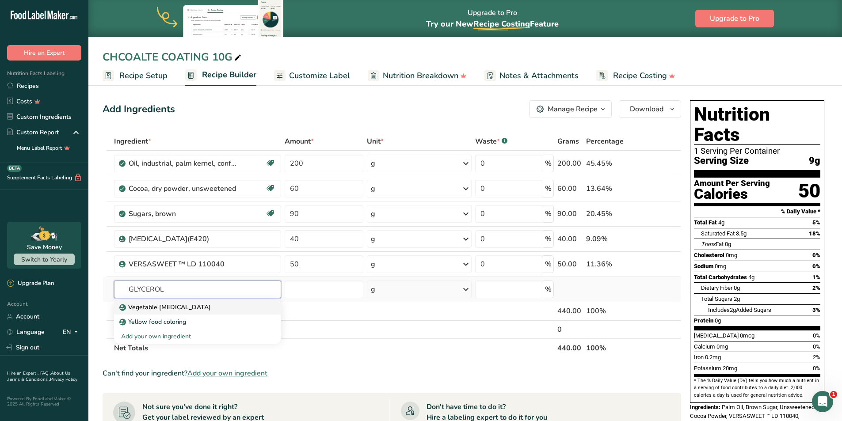
type input "GLYCEROL"
click at [240, 306] on div "Vegetable [MEDICAL_DATA]" at bounding box center [190, 307] width 139 height 9
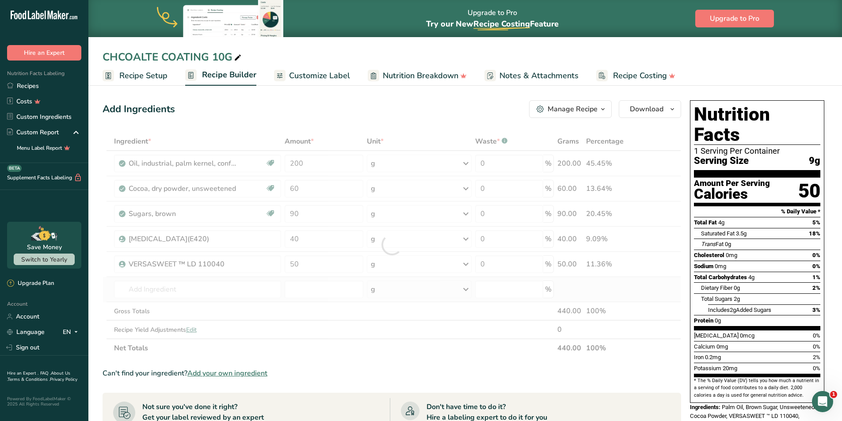
type input "Vegetable [MEDICAL_DATA]"
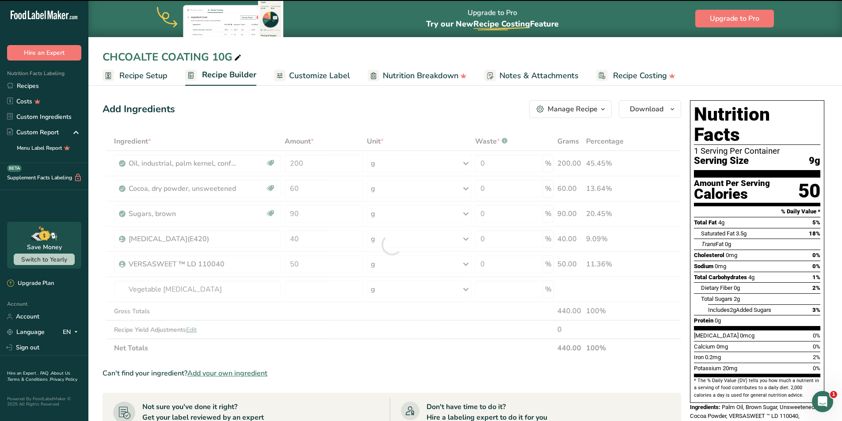
type input "0"
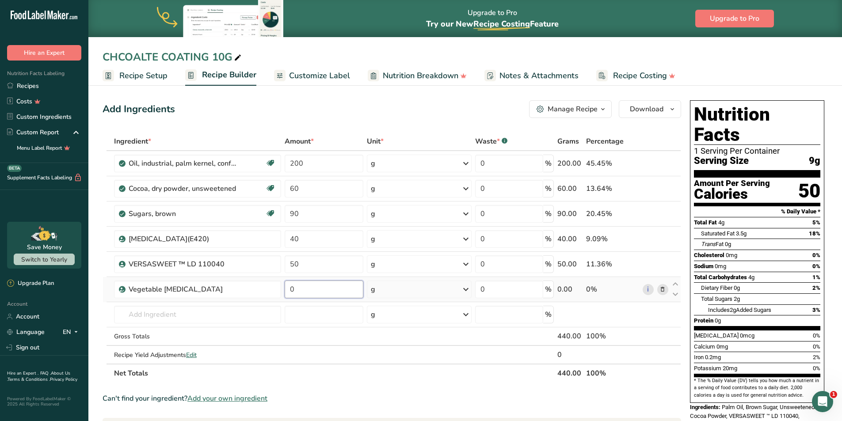
click at [303, 291] on input "0" at bounding box center [324, 290] width 79 height 18
type input "20"
click at [335, 312] on div "Ingredient * Amount * Unit * Waste * .a-a{fill:#347362;}.b-a{fill:#fff;} Grams …" at bounding box center [392, 257] width 579 height 251
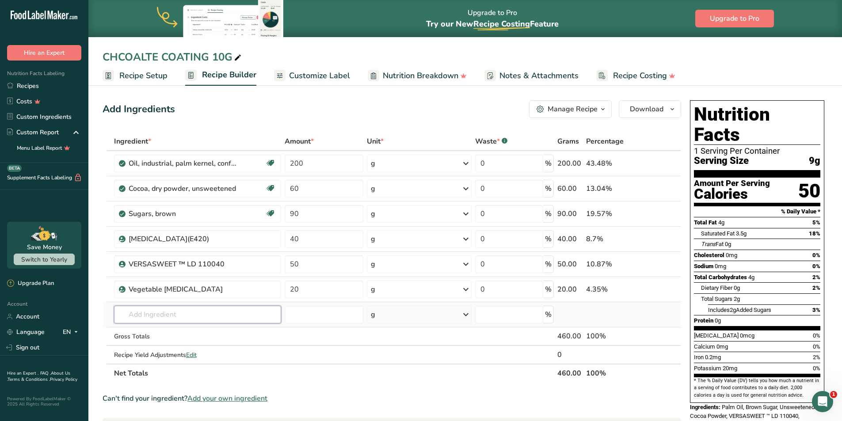
click at [215, 308] on input "text" at bounding box center [198, 315] width 168 height 18
type input "SEA SALT"
click at [206, 328] on div "Sea Salt" at bounding box center [190, 332] width 139 height 9
type input "Sea Salt"
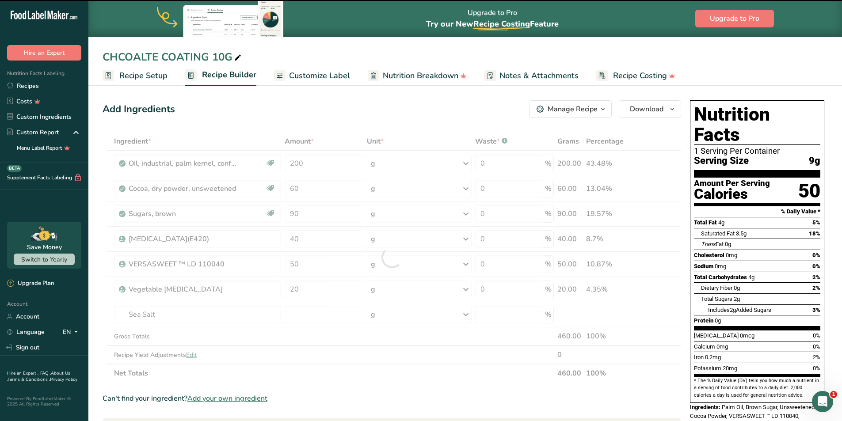
type input "0"
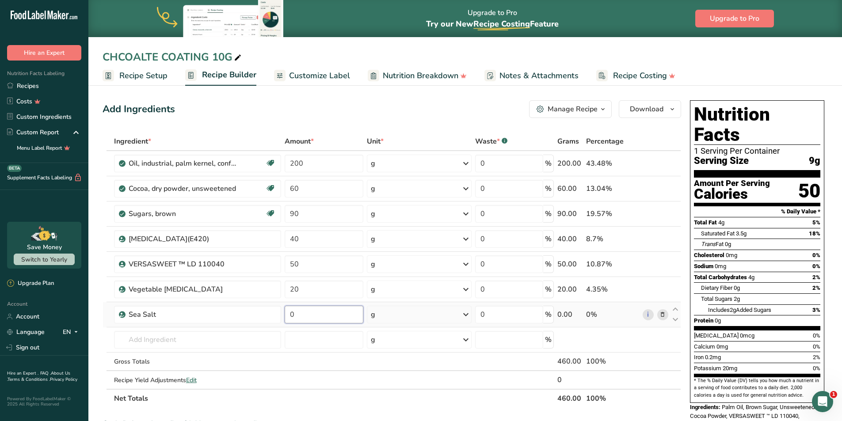
click at [302, 311] on input "0" at bounding box center [324, 315] width 79 height 18
type input "1"
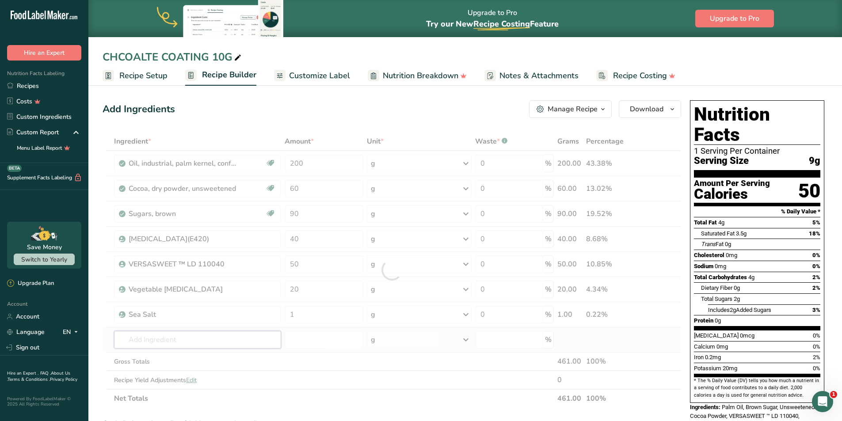
click at [228, 340] on div "Ingredient * Amount * Unit * Waste * .a-a{fill:#347362;}.b-a{fill:#fff;} Grams …" at bounding box center [392, 270] width 579 height 276
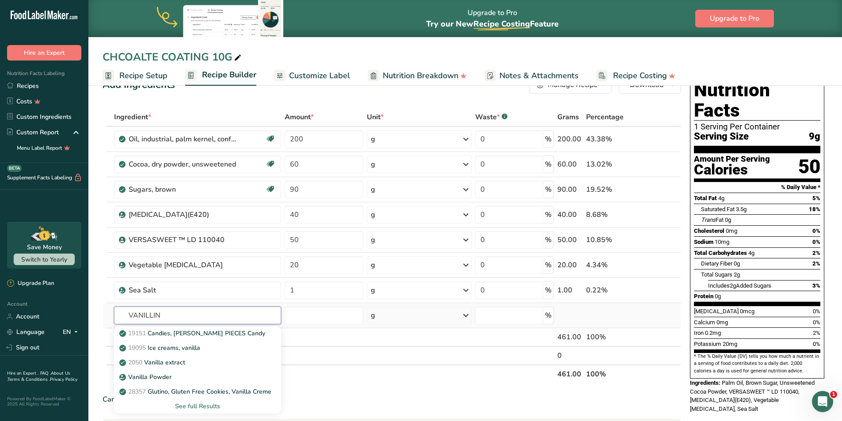
scroll to position [44, 0]
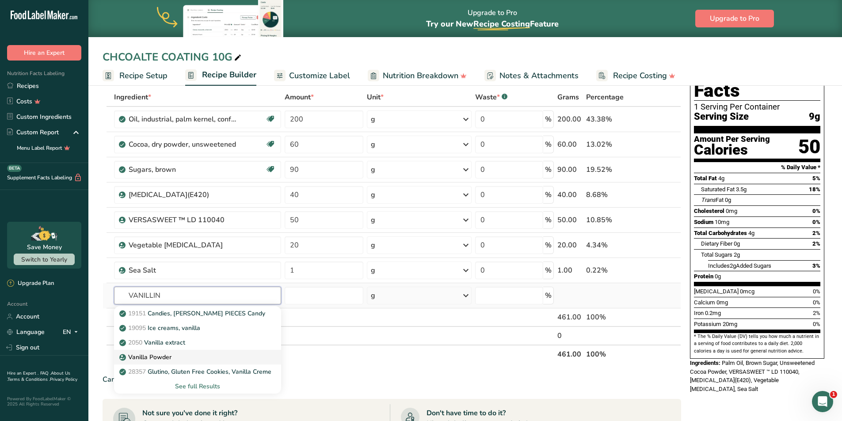
type input "VANILLIN"
click at [212, 356] on div "Vanilla Powder" at bounding box center [190, 357] width 139 height 9
type input "Vanilla Powder"
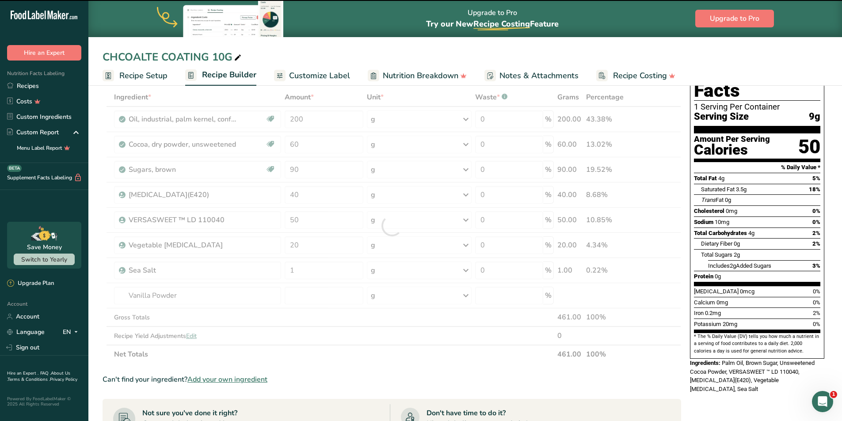
type input "0"
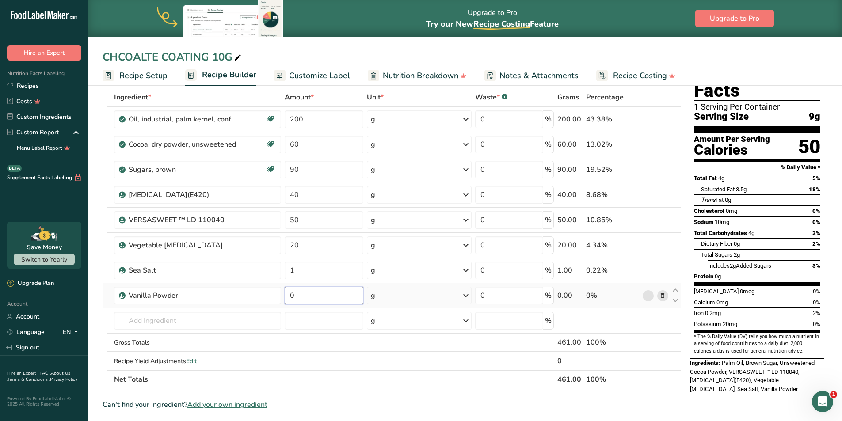
click at [323, 294] on input "0" at bounding box center [324, 296] width 79 height 18
type input "0.4"
click at [307, 315] on div "Ingredient * Amount * Unit * Waste * .a-a{fill:#347362;}.b-a{fill:#fff;} Grams …" at bounding box center [392, 238] width 579 height 301
click at [199, 320] on input "text" at bounding box center [198, 321] width 168 height 18
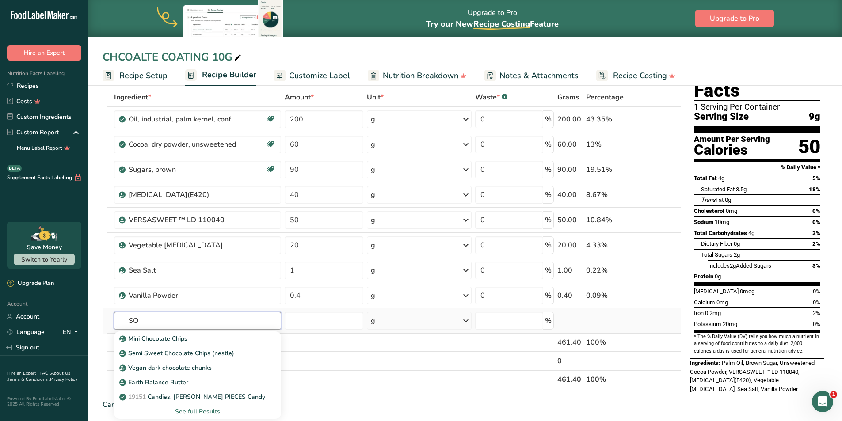
type input "S"
type input "LECITH"
click at [192, 336] on div "Lecithins (E322)" at bounding box center [190, 338] width 139 height 9
type input "Lecithins (E322)"
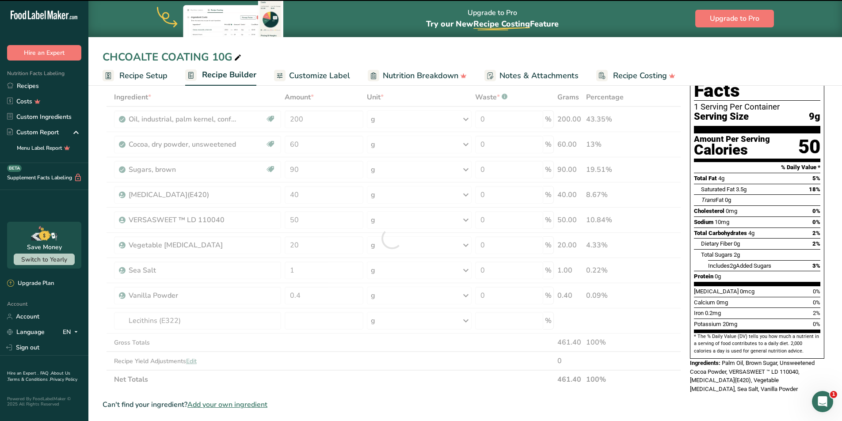
type input "0"
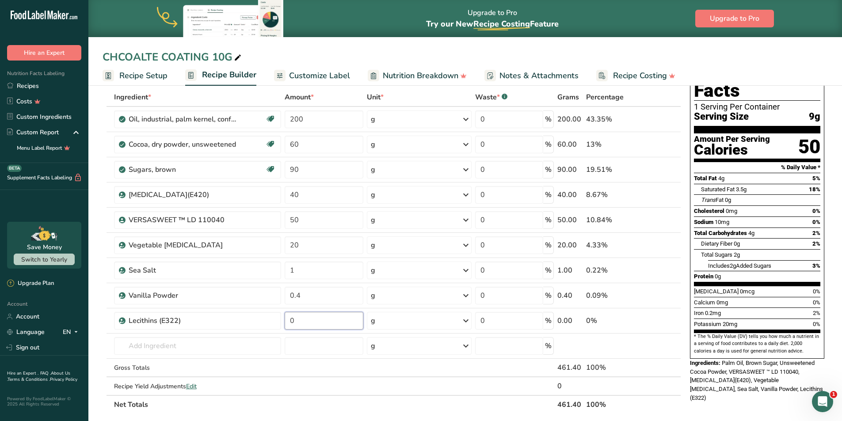
click at [303, 321] on input "0" at bounding box center [324, 321] width 79 height 18
type input "1.25"
click at [243, 343] on div "Ingredient * Amount * Unit * Waste * .a-a{fill:#347362;}.b-a{fill:#fff;} Grams …" at bounding box center [392, 251] width 579 height 326
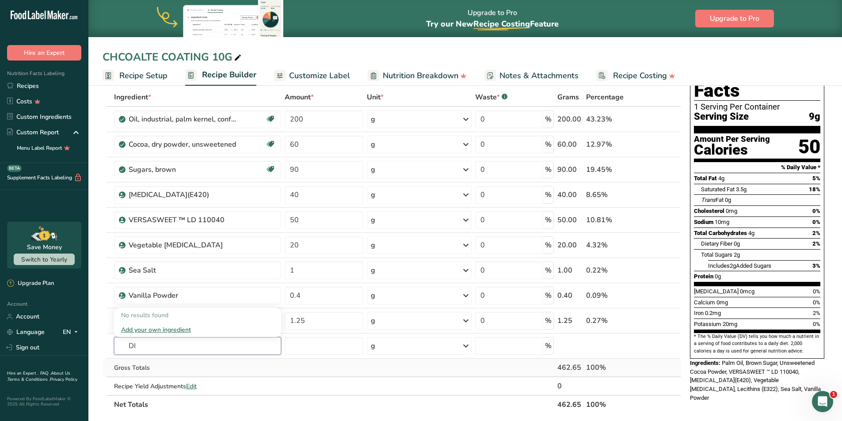
type input "D"
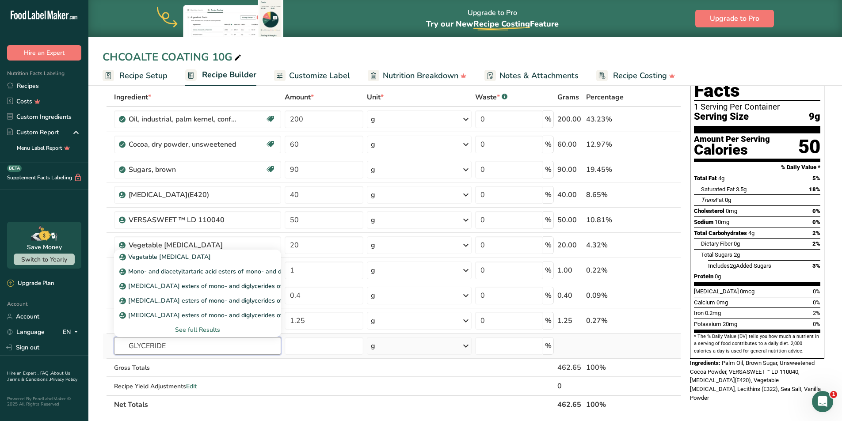
type input "GLYCERIDE"
click at [196, 332] on div "See full Results" at bounding box center [197, 329] width 153 height 9
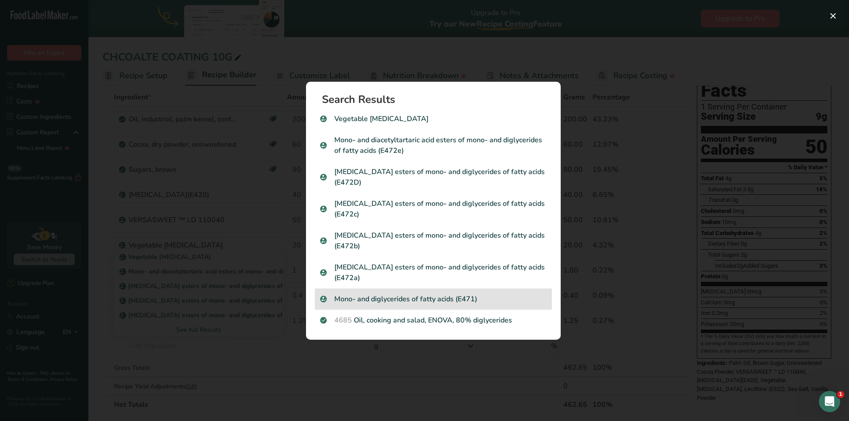
click at [418, 294] on p "Mono- and diglycerides of fatty acids (E471)" at bounding box center [433, 299] width 226 height 11
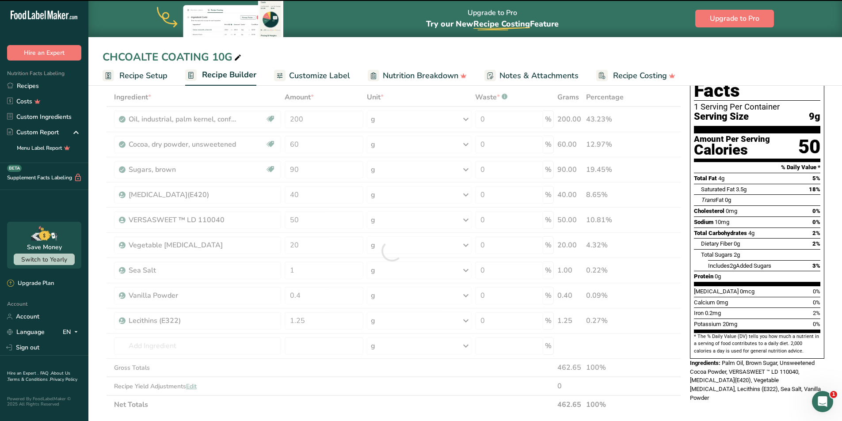
type input "0"
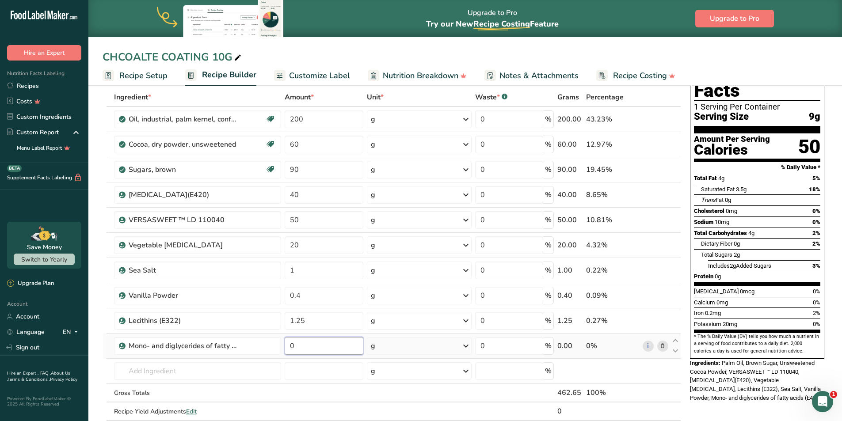
click at [307, 344] on input "0" at bounding box center [324, 346] width 79 height 18
type input "2"
click at [323, 371] on div "Ingredient * Amount * Unit * Waste * .a-a{fill:#347362;}.b-a{fill:#fff;} Grams …" at bounding box center [392, 264] width 579 height 352
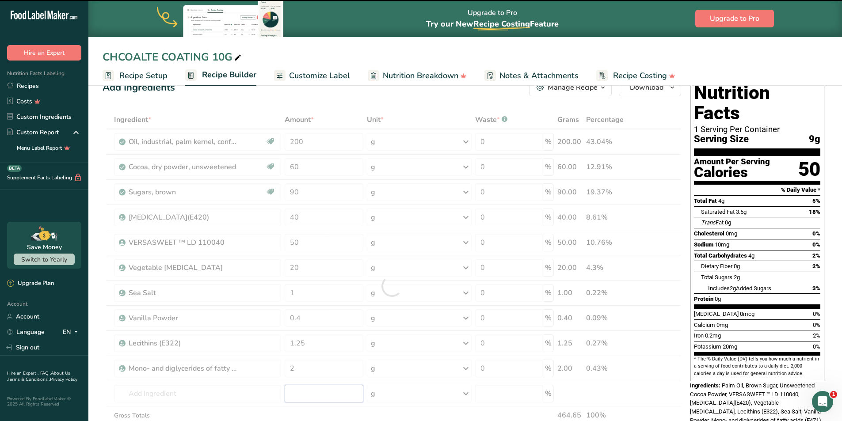
scroll to position [0, 0]
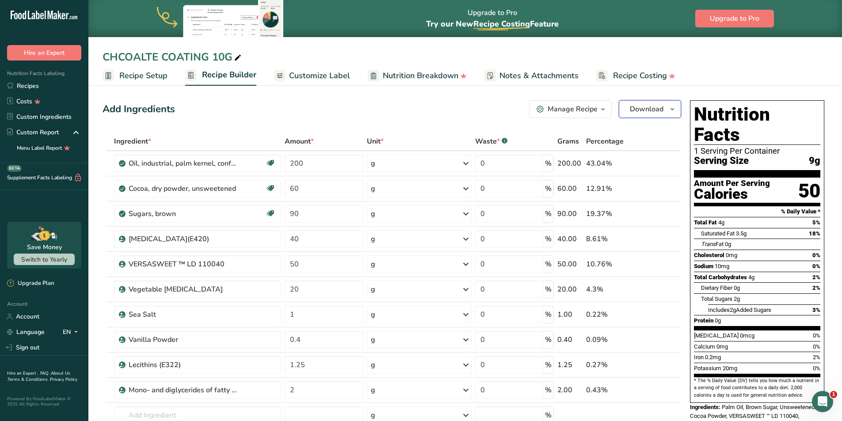
click at [656, 110] on span "Download" at bounding box center [647, 109] width 34 height 11
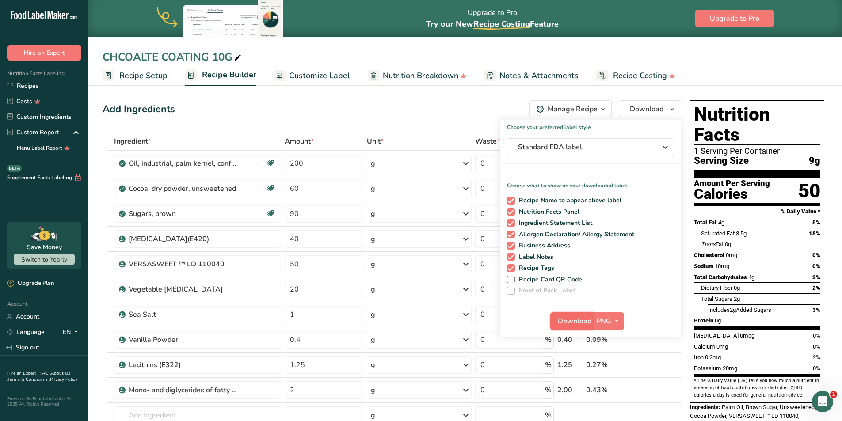
click at [574, 321] on span "Download" at bounding box center [575, 321] width 34 height 11
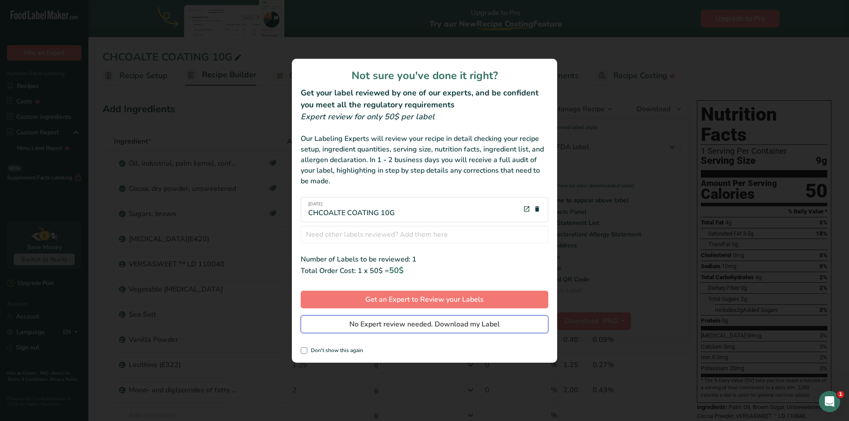
click at [397, 323] on span "No Expert review needed. Download my Label" at bounding box center [424, 324] width 150 height 11
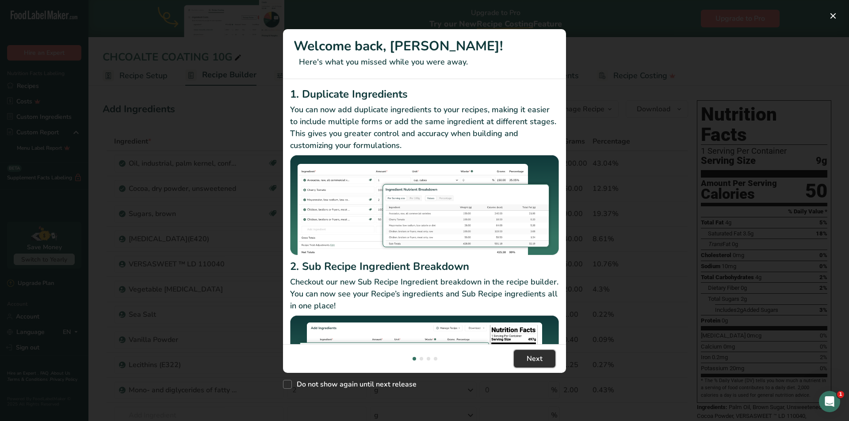
click at [545, 359] on button "Next" at bounding box center [535, 359] width 42 height 18
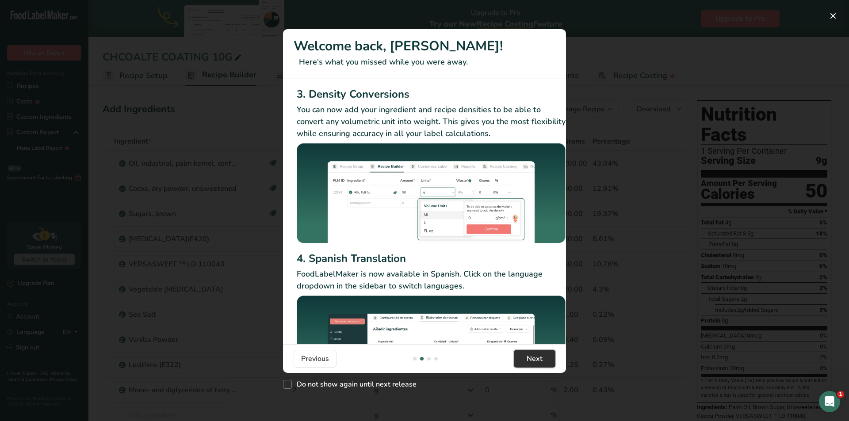
click at [545, 359] on button "Next" at bounding box center [535, 359] width 42 height 18
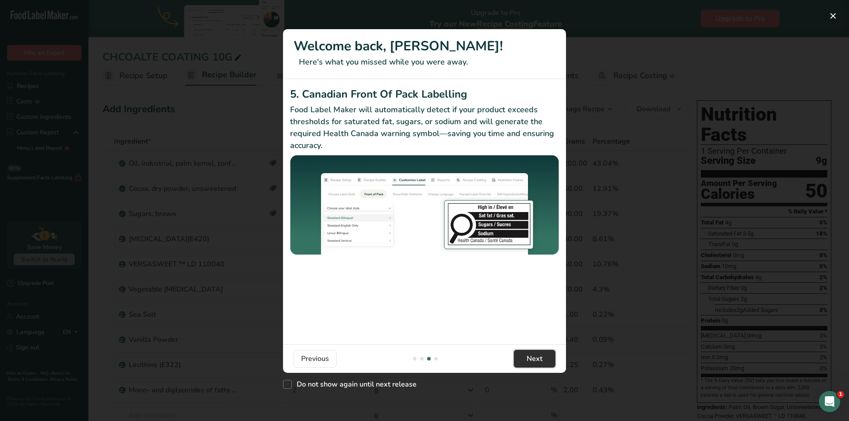
click at [545, 359] on button "Next" at bounding box center [535, 359] width 42 height 18
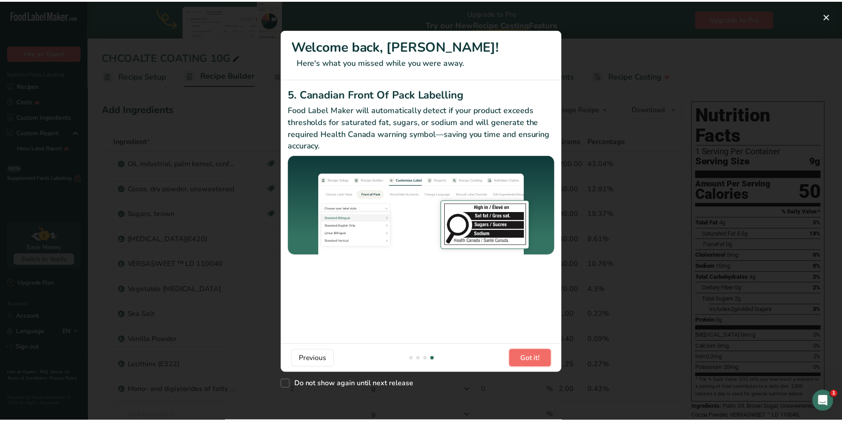
scroll to position [0, 842]
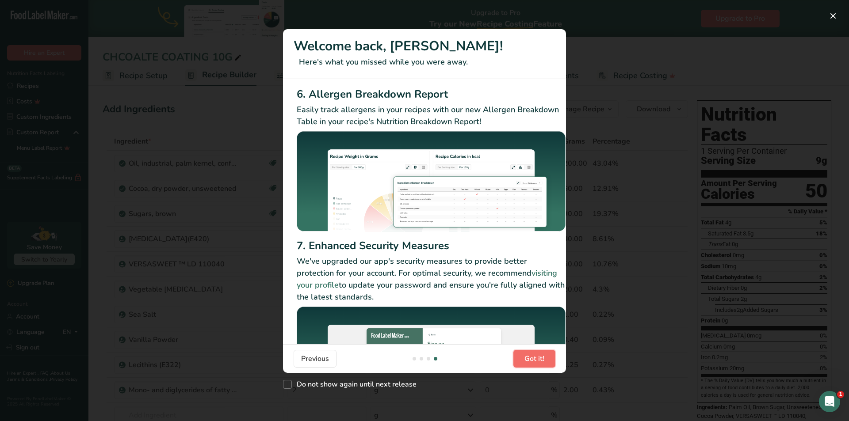
click at [545, 359] on button "Got it!" at bounding box center [534, 359] width 42 height 18
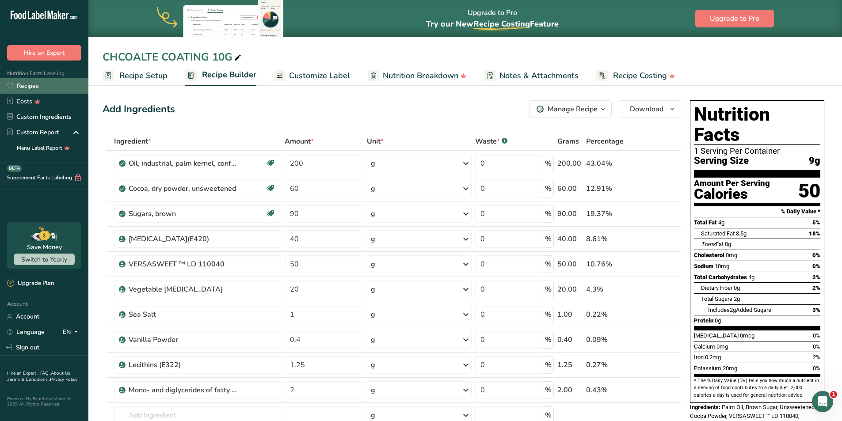
click at [60, 86] on link "Recipes" at bounding box center [44, 85] width 88 height 15
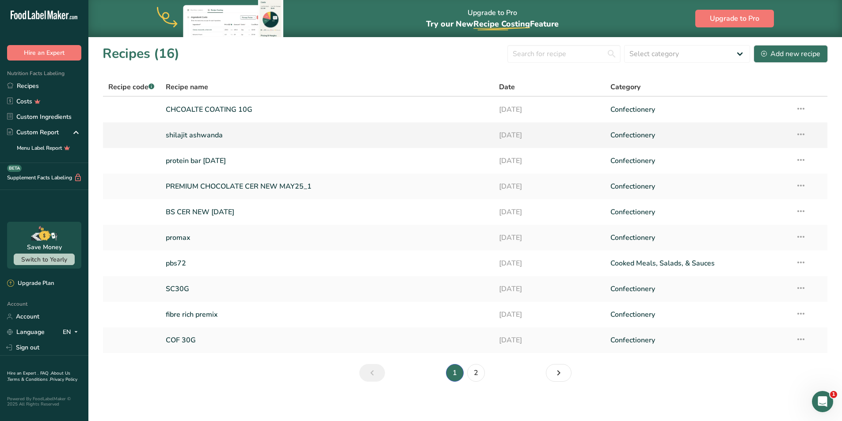
click at [131, 128] on link at bounding box center [131, 135] width 47 height 19
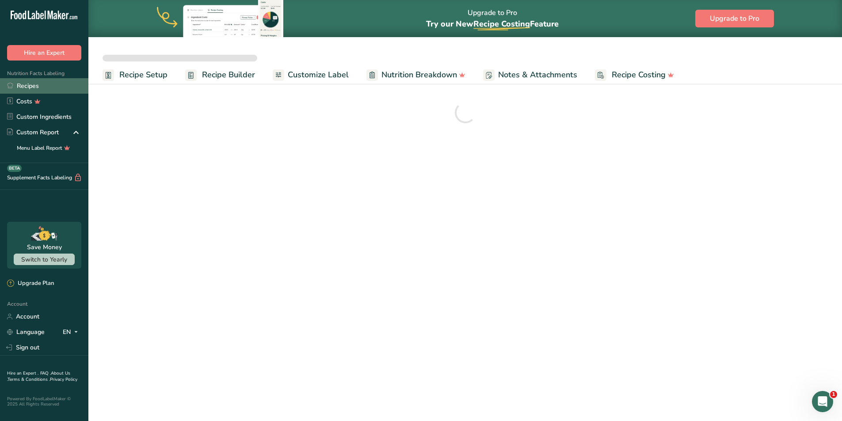
click at [57, 88] on link "Recipes" at bounding box center [44, 85] width 88 height 15
